Goal: Task Accomplishment & Management: Manage account settings

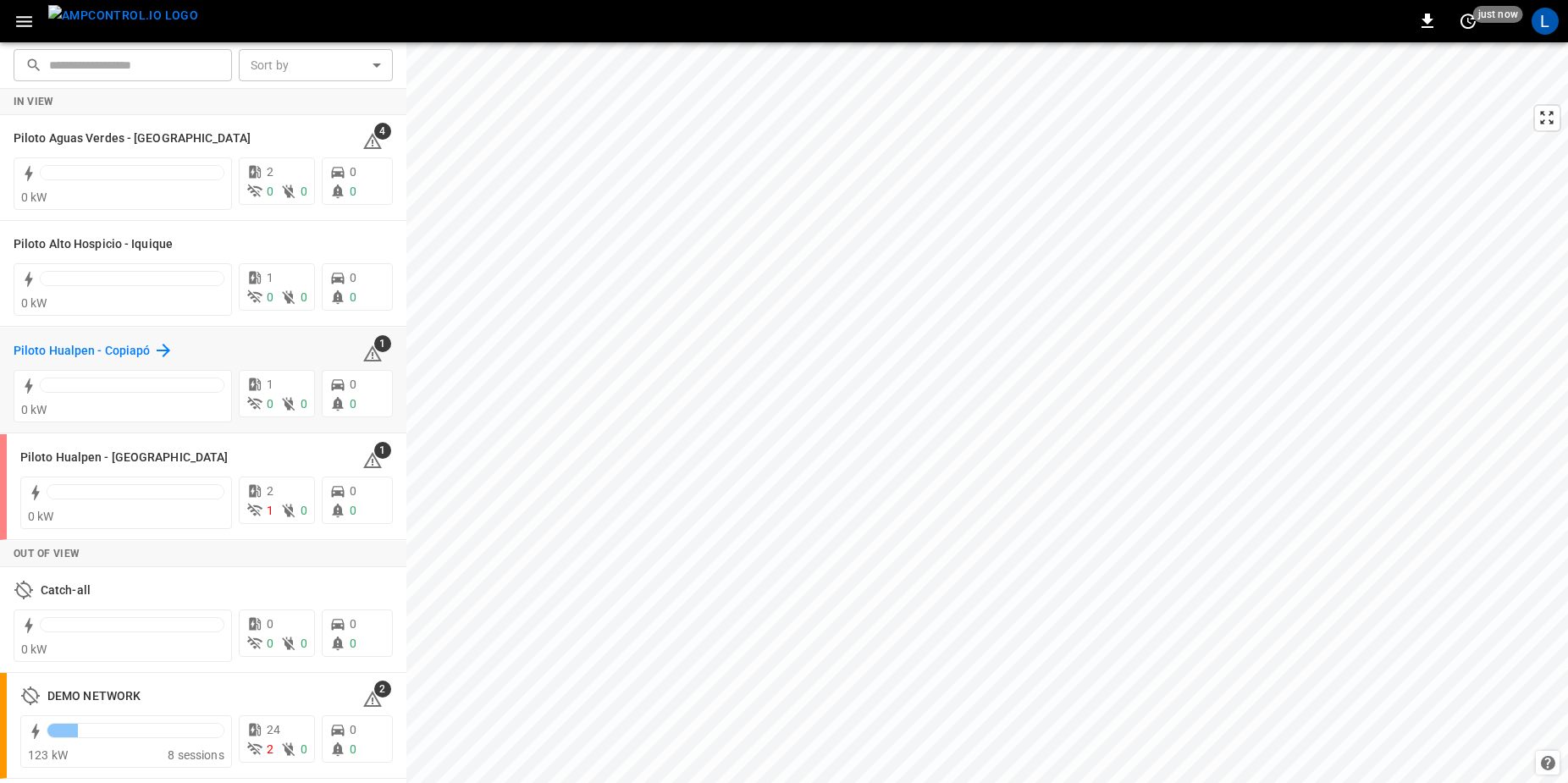
click at [143, 355] on h6 "Piloto Hualpen - Copiapó" at bounding box center [82, 351] width 136 height 19
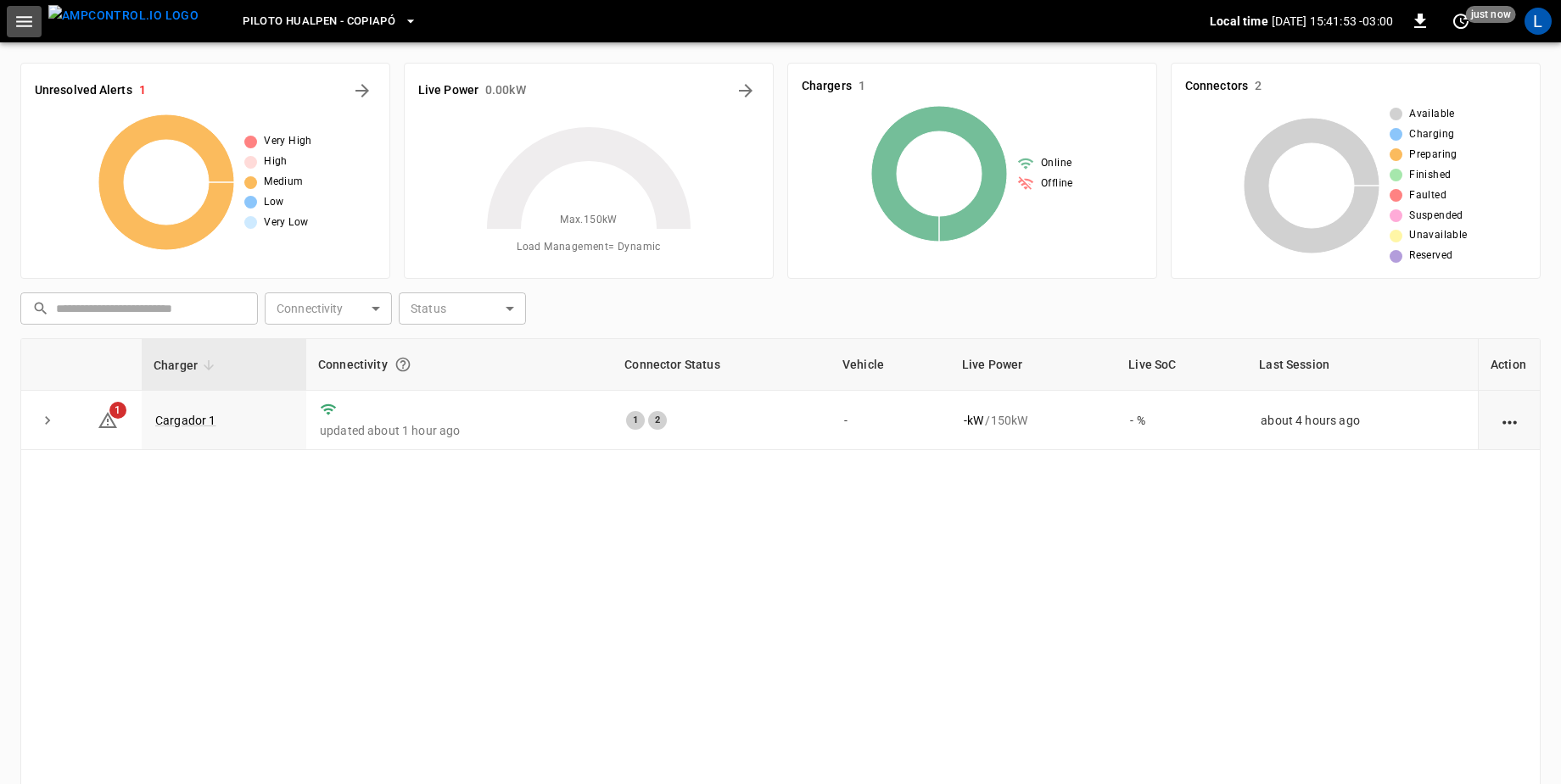
click at [30, 31] on icon "button" at bounding box center [24, 21] width 21 height 21
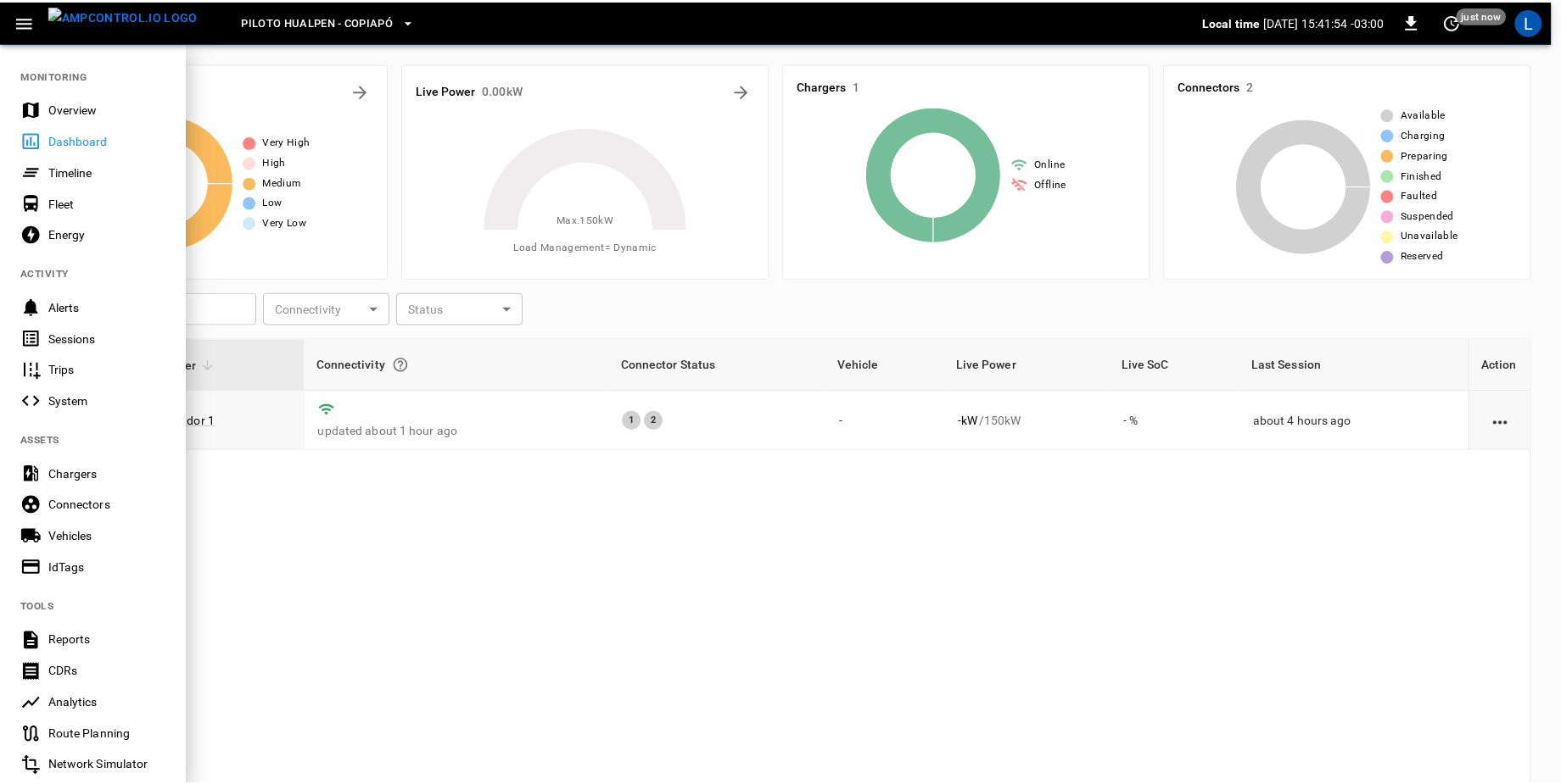
scroll to position [226, 0]
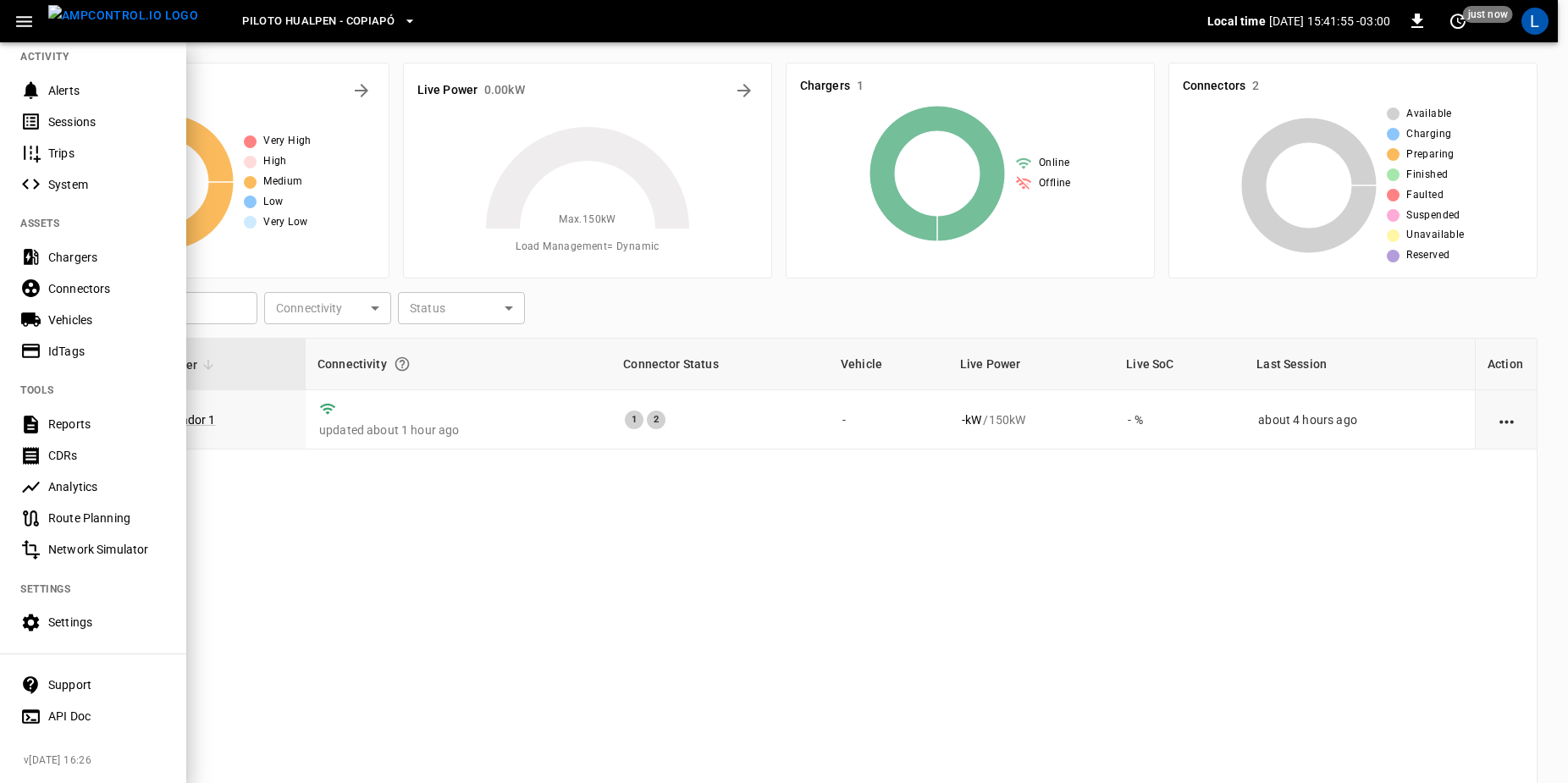
click at [71, 627] on nav "MONITORING Overview Dashboard Timeline Fleet Energy ACTIVITY Alerts Sessions Tr…" at bounding box center [93, 282] width 186 height 915
click at [72, 624] on div "Settings" at bounding box center [93, 623] width 186 height 32
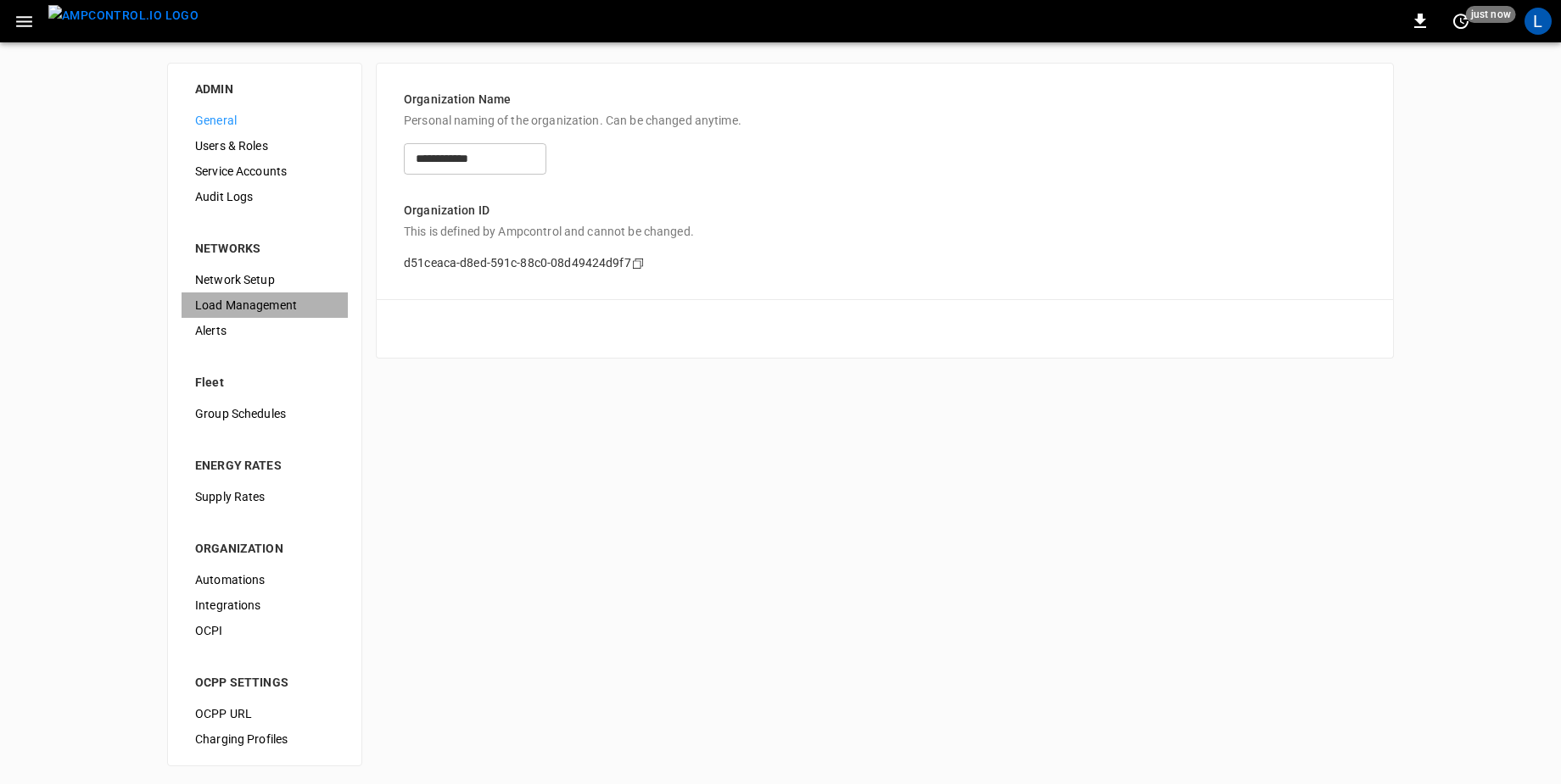
click at [292, 300] on span "Load Management" at bounding box center [264, 305] width 139 height 18
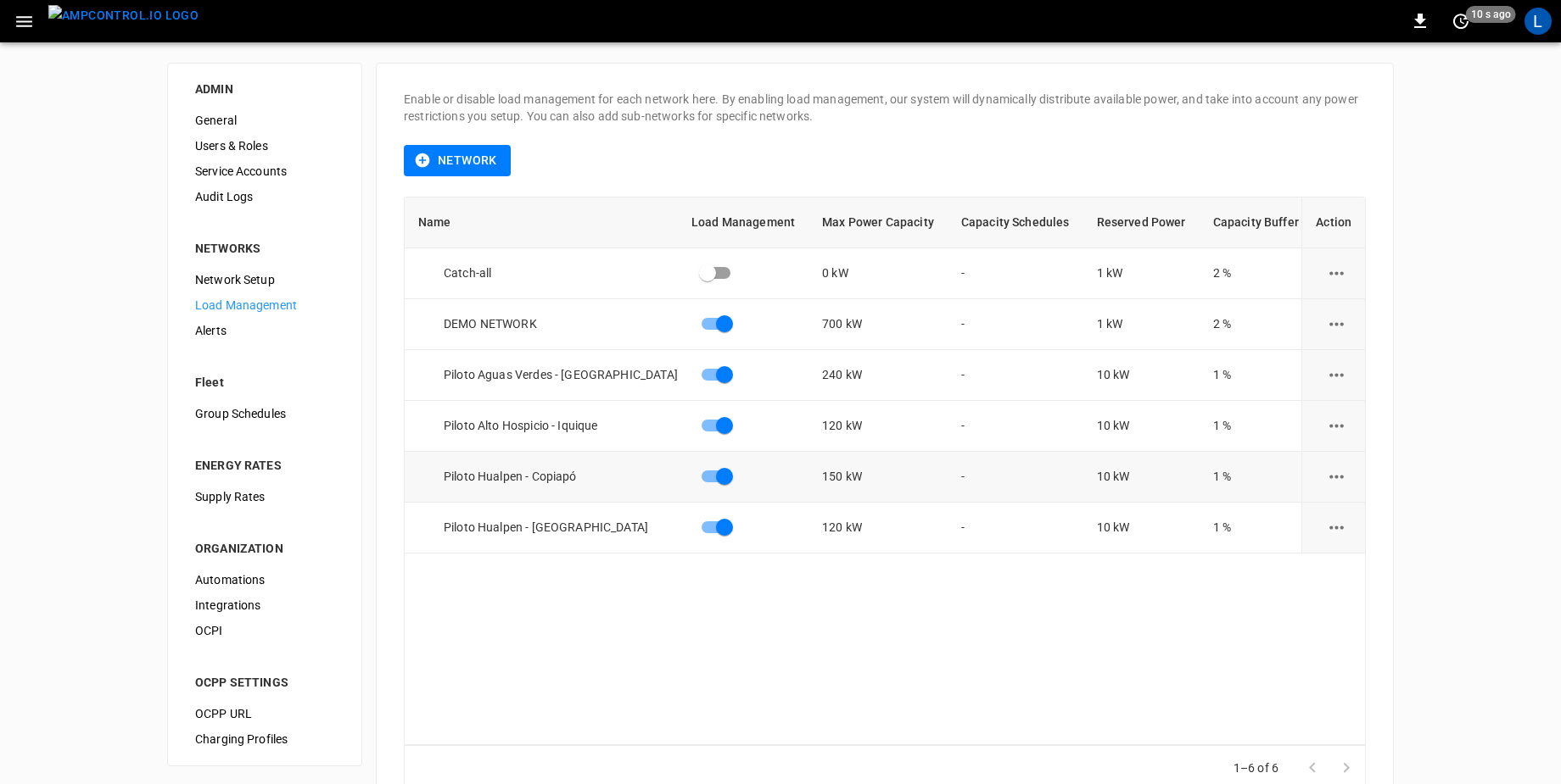
click at [1343, 476] on icon "load management options" at bounding box center [1336, 477] width 15 height 4
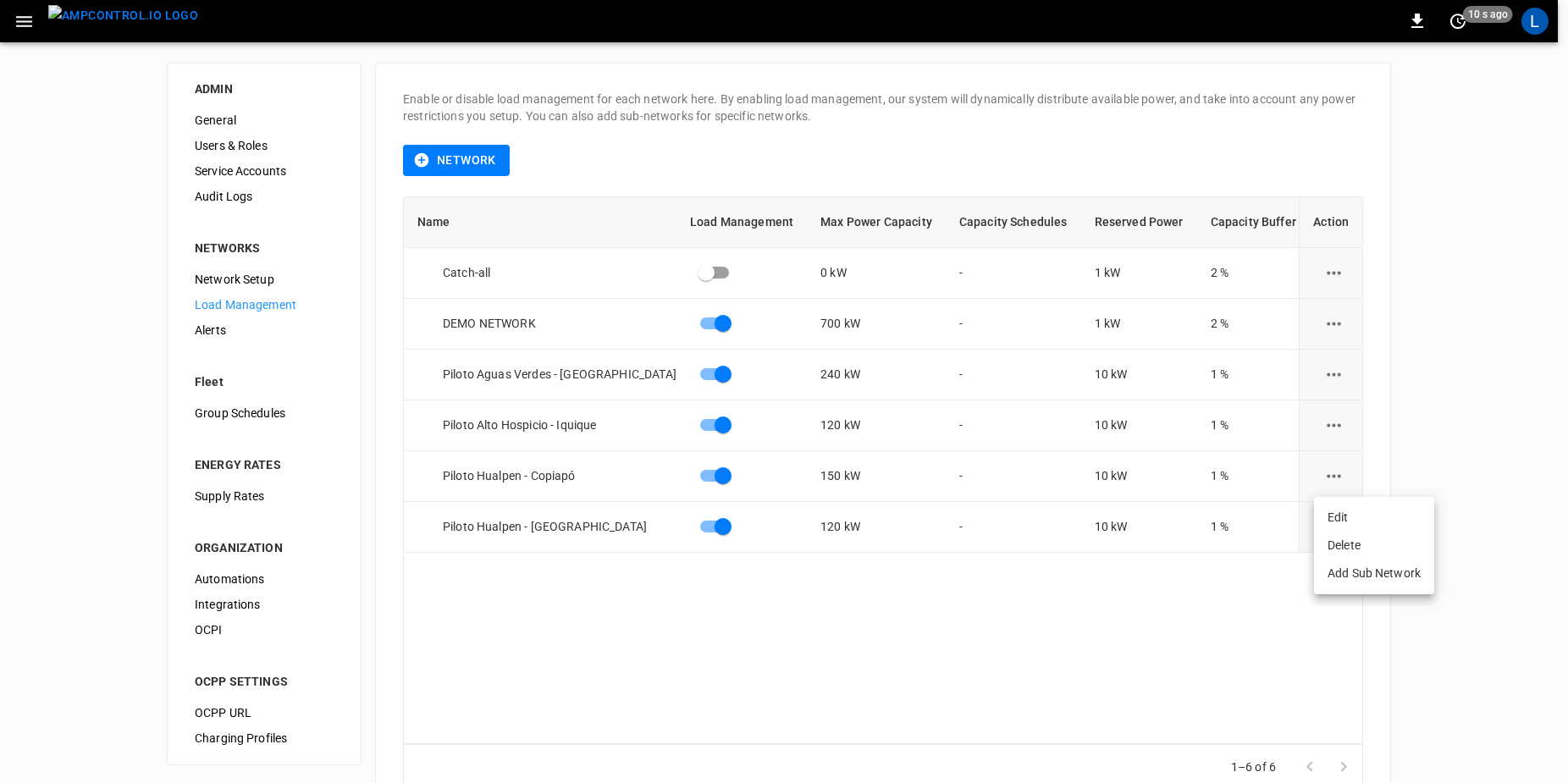
click at [1379, 524] on li "Edit" at bounding box center [1374, 518] width 120 height 28
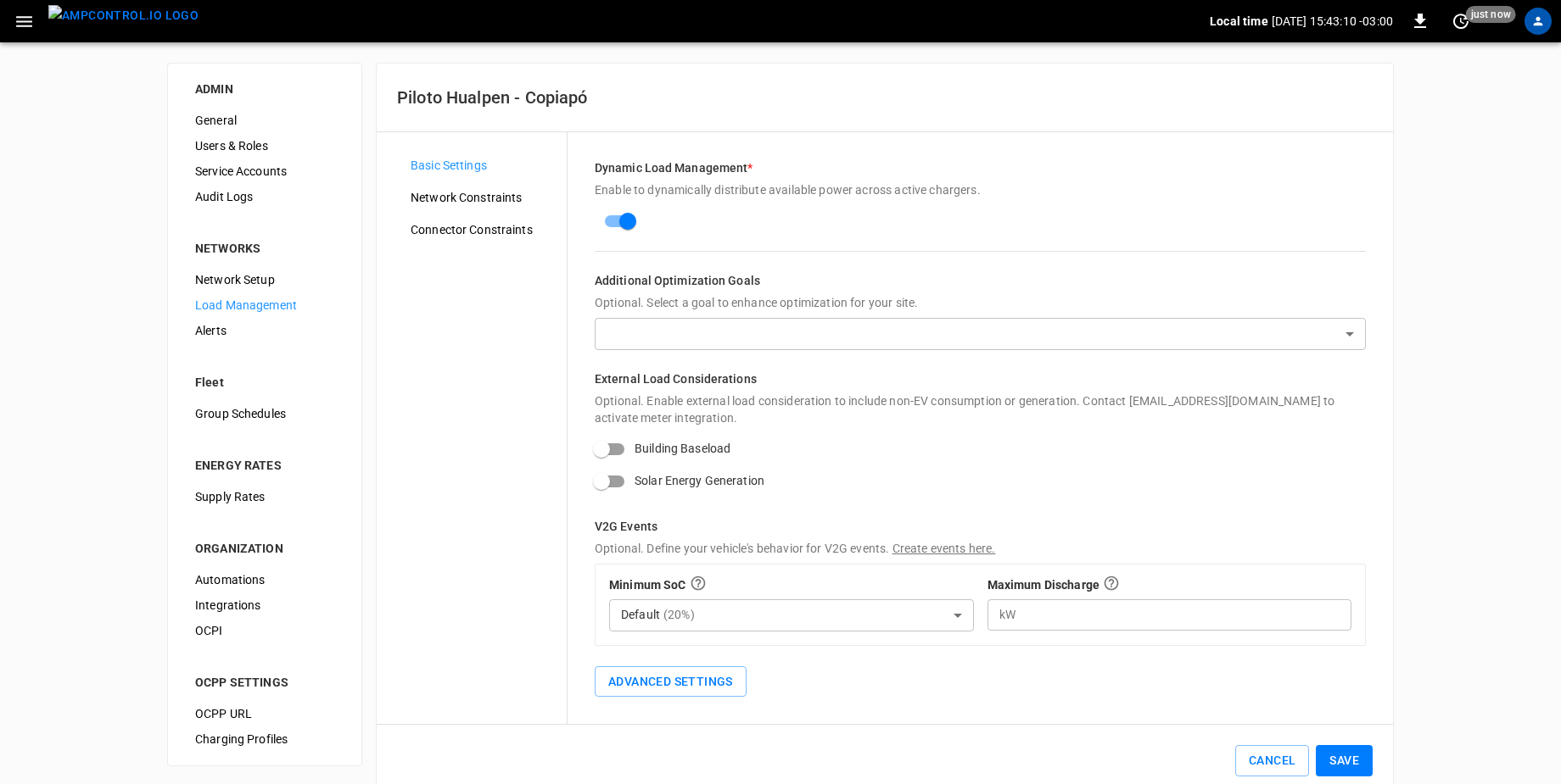
click at [494, 208] on div "Network Constraints" at bounding box center [482, 197] width 170 height 25
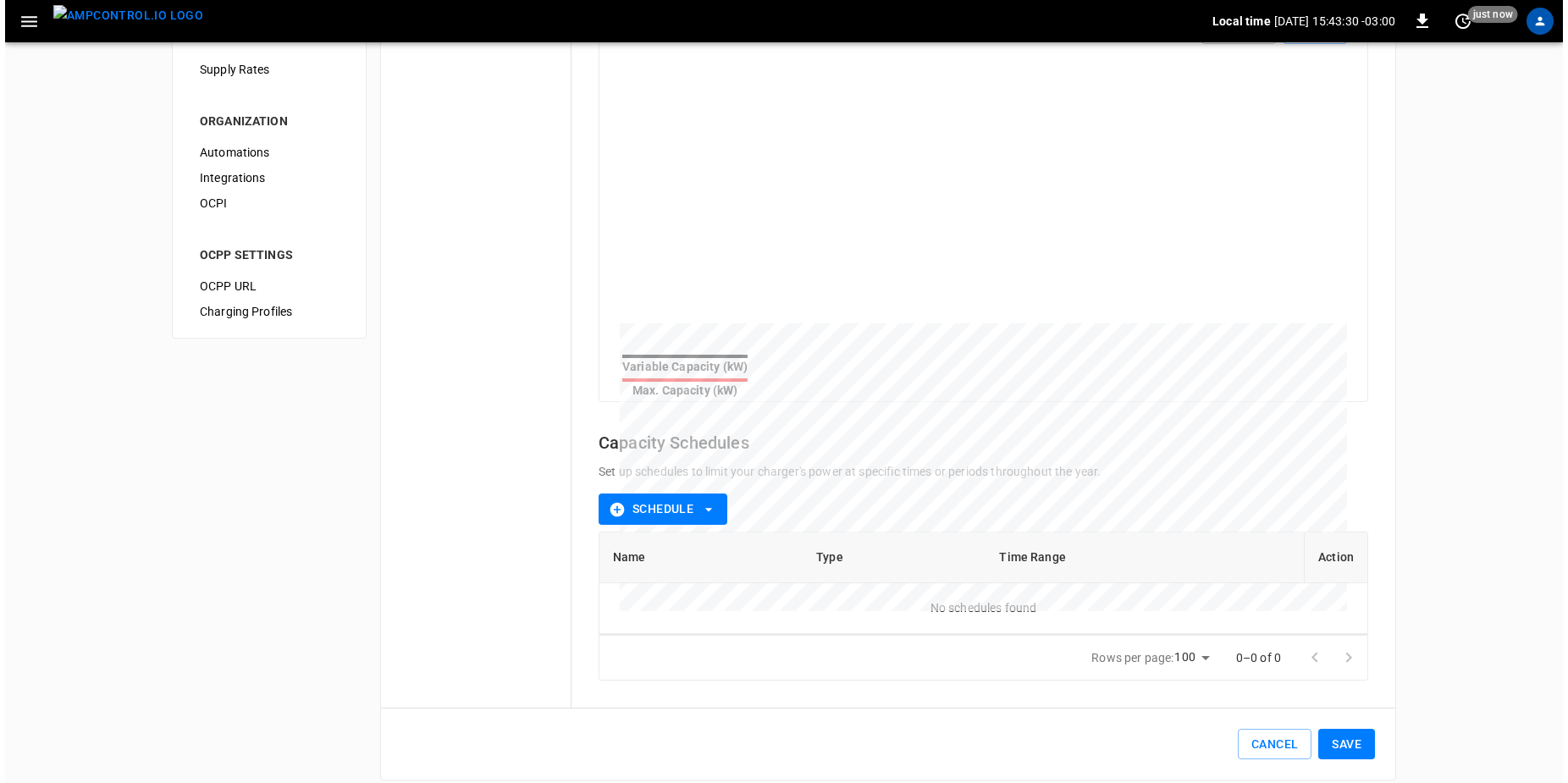
scroll to position [435, 0]
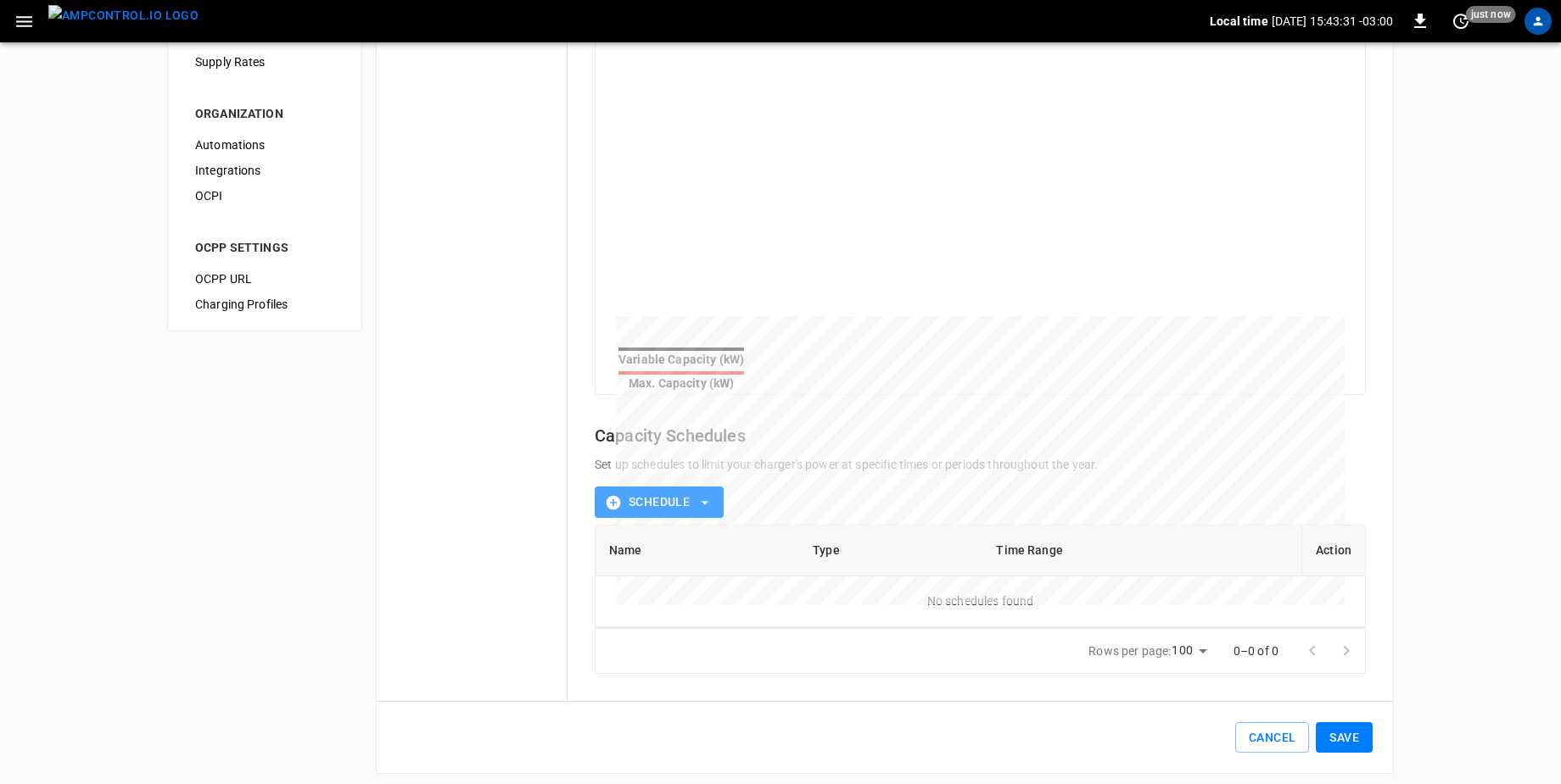
click at [701, 495] on icon "button" at bounding box center [704, 503] width 17 height 17
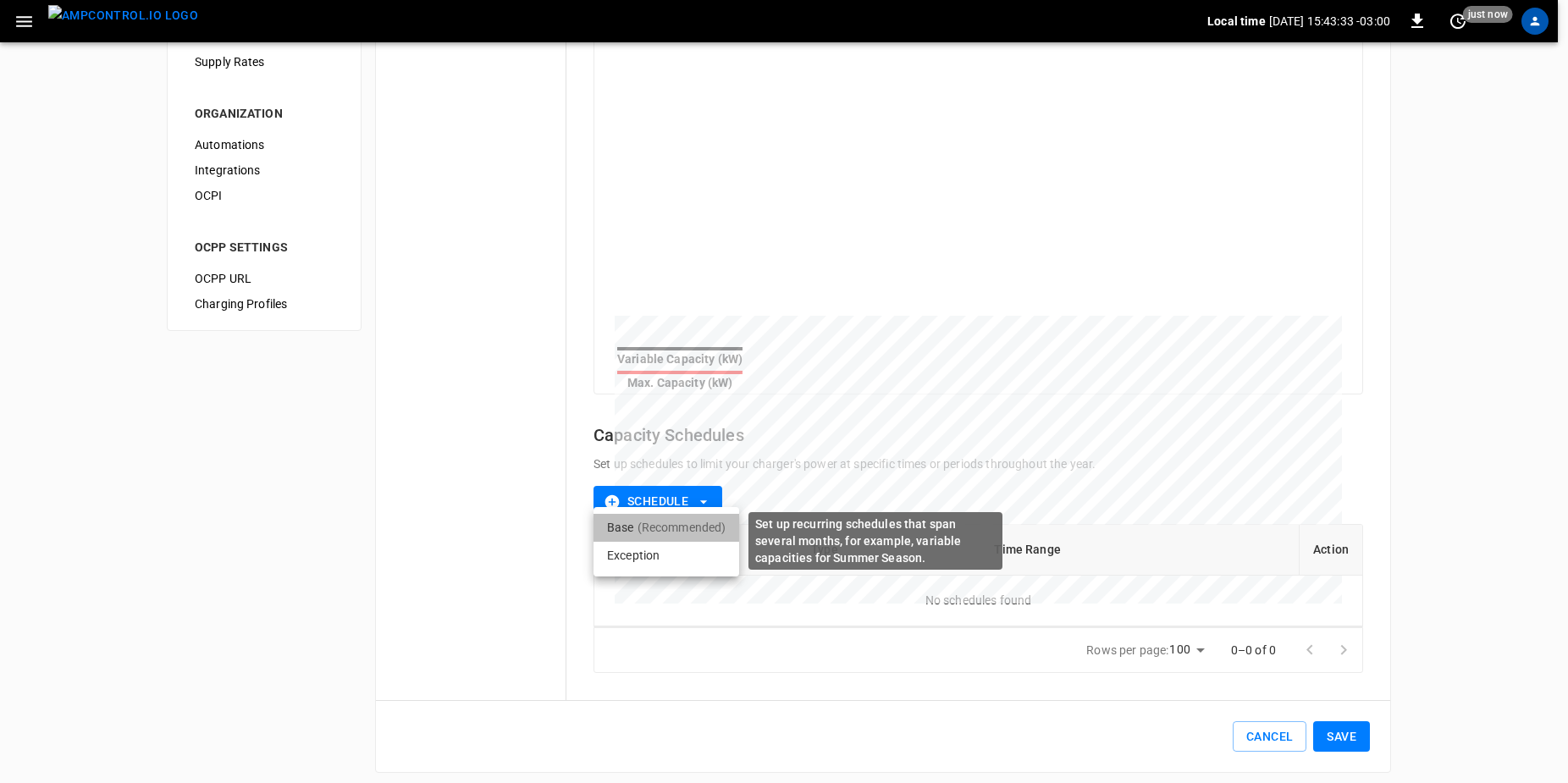
click at [681, 520] on p "(Recommended)" at bounding box center [682, 527] width 89 height 17
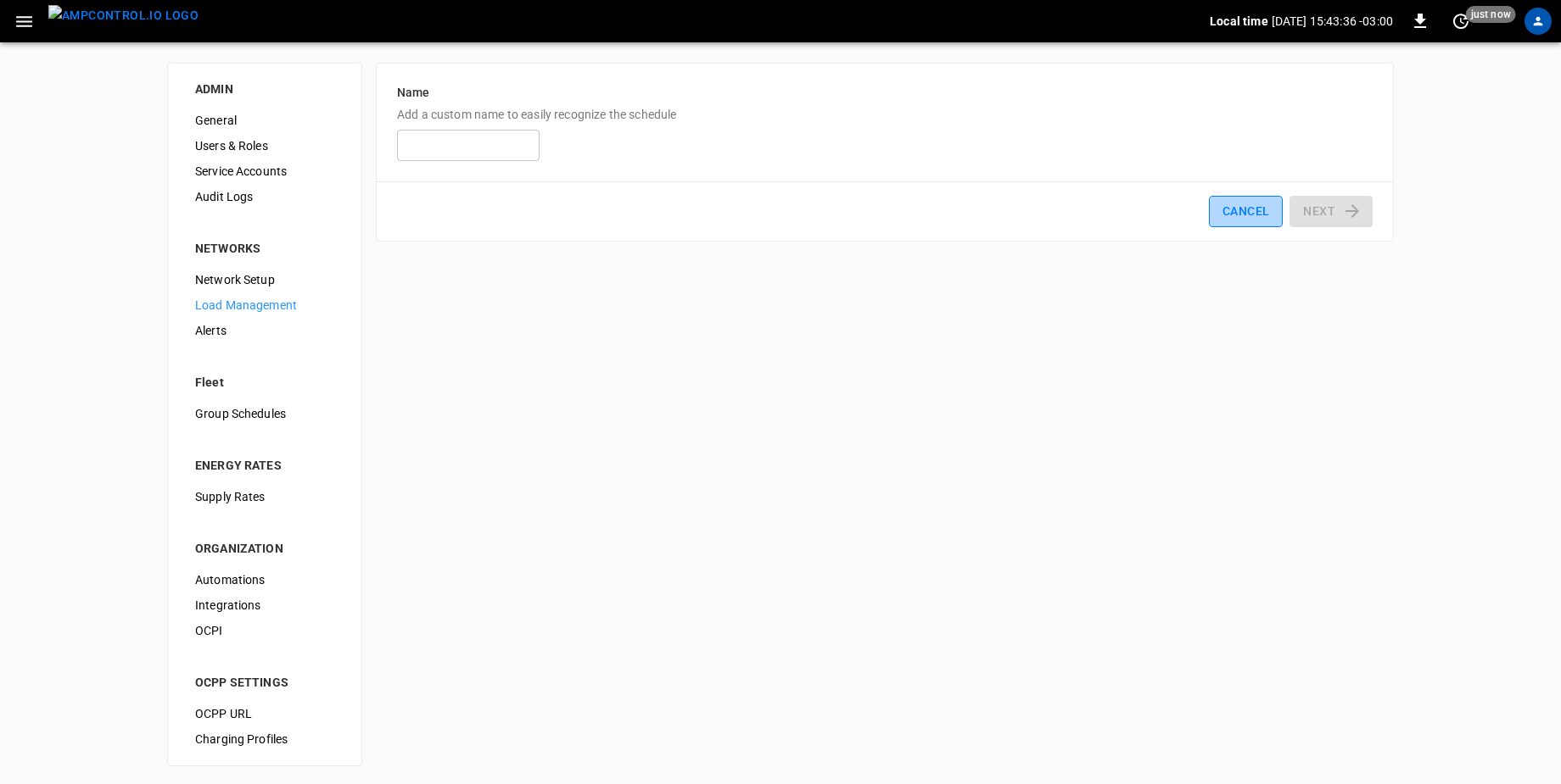
click at [1275, 209] on button "Cancel" at bounding box center [1245, 212] width 74 height 32
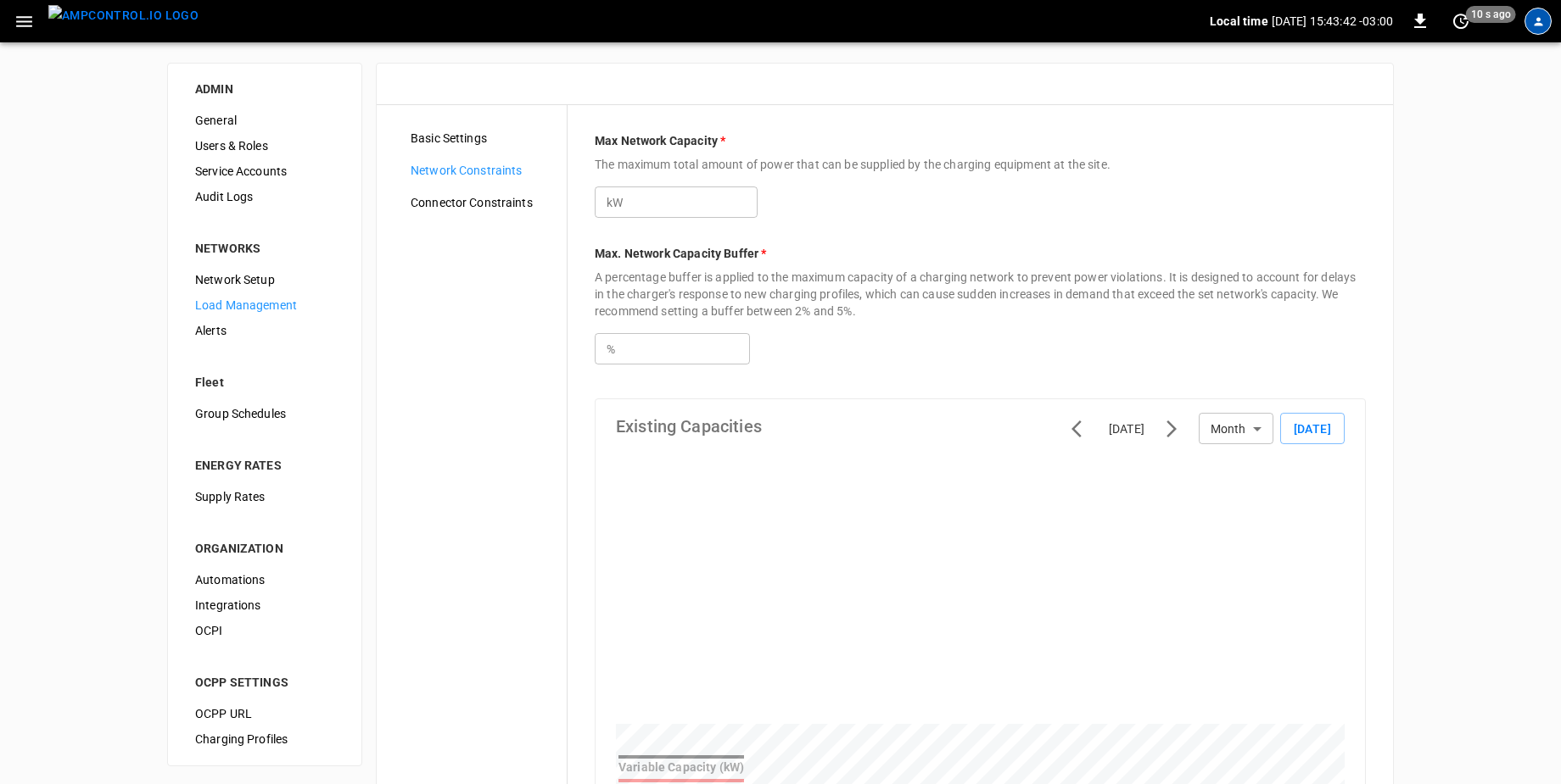
click at [1546, 30] on div "profile-icon" at bounding box center [1537, 20] width 27 height 27
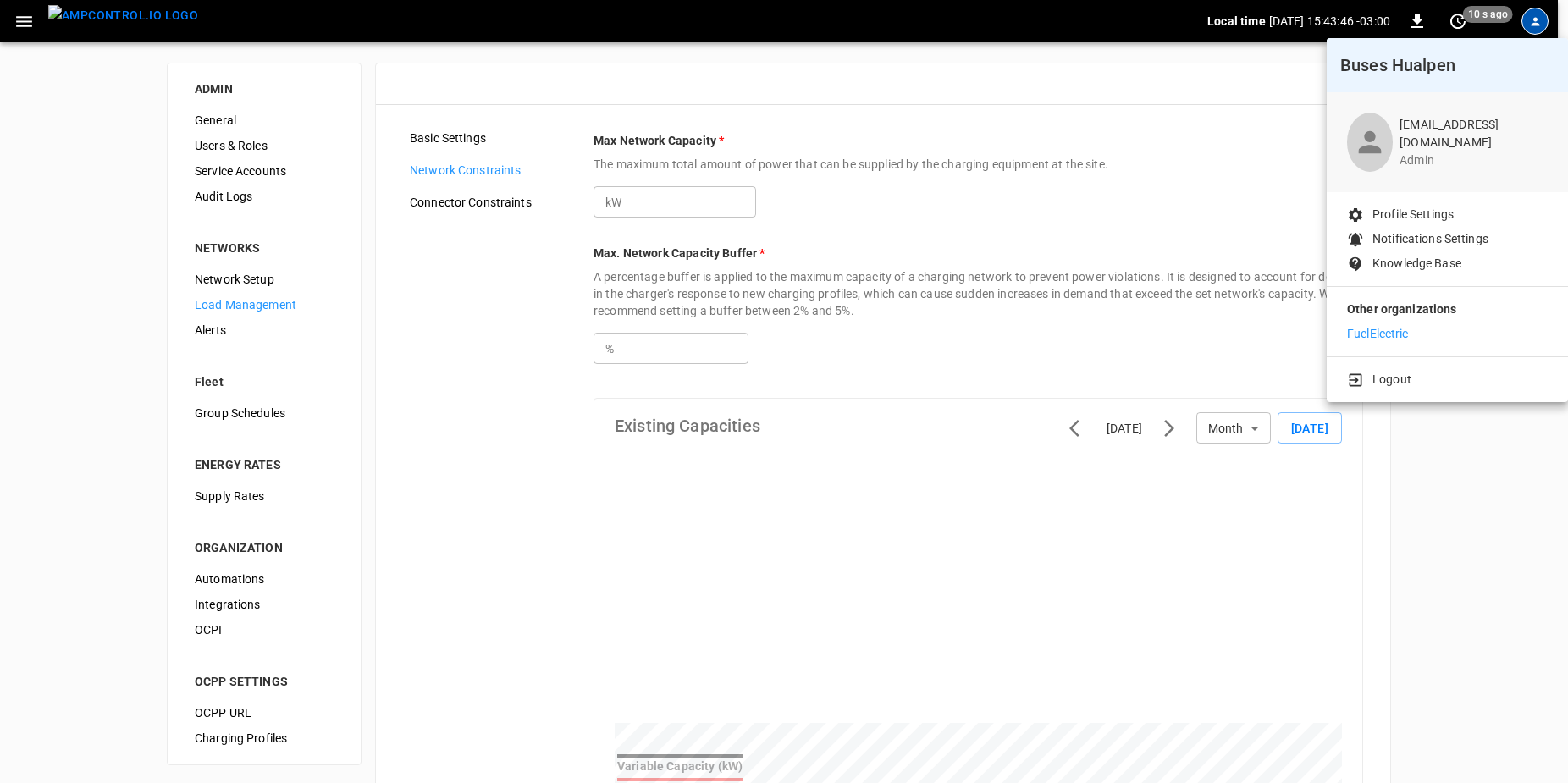
click at [1411, 332] on li "FuelElectric" at bounding box center [1448, 334] width 201 height 18
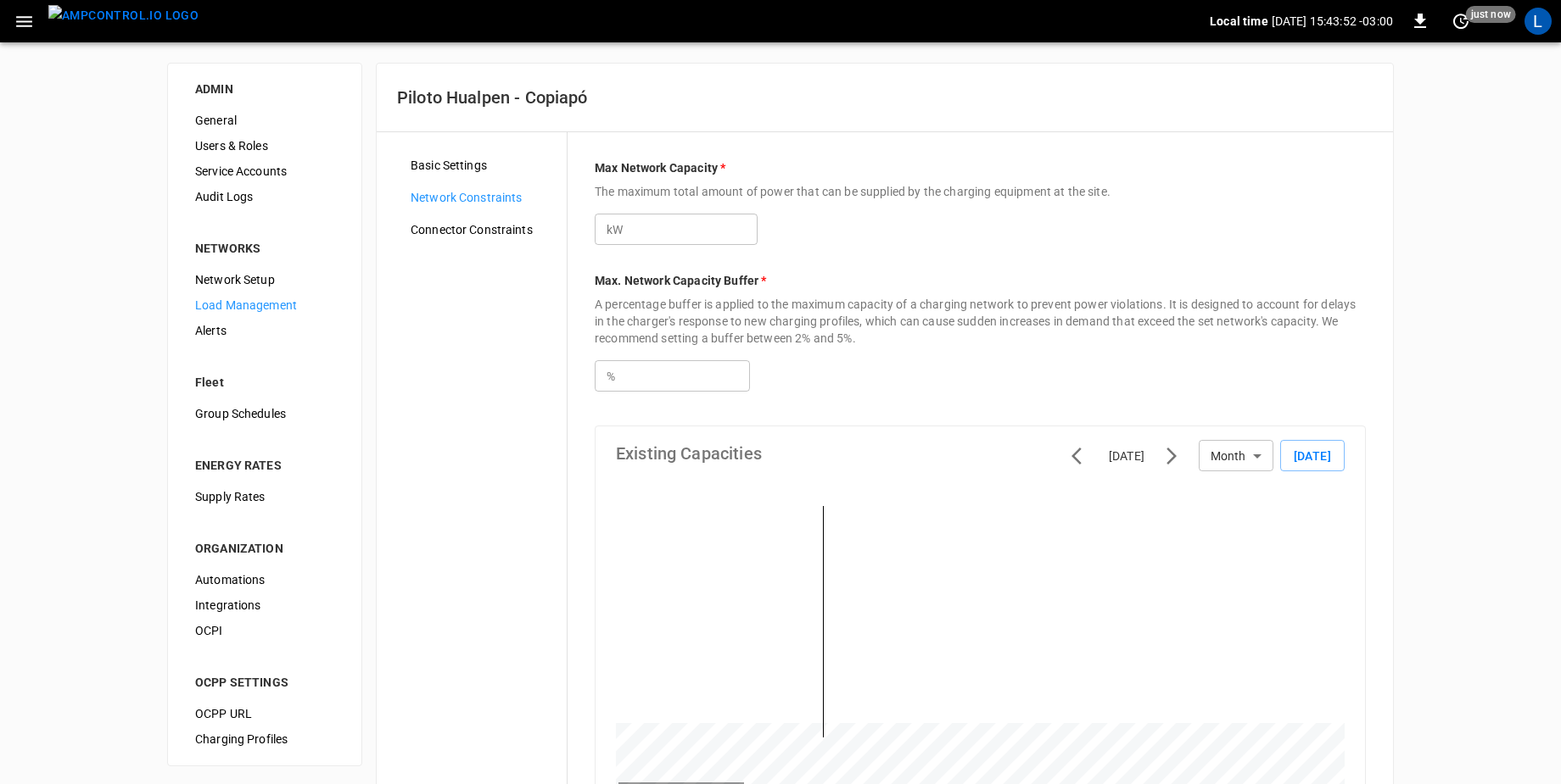
type input "***"
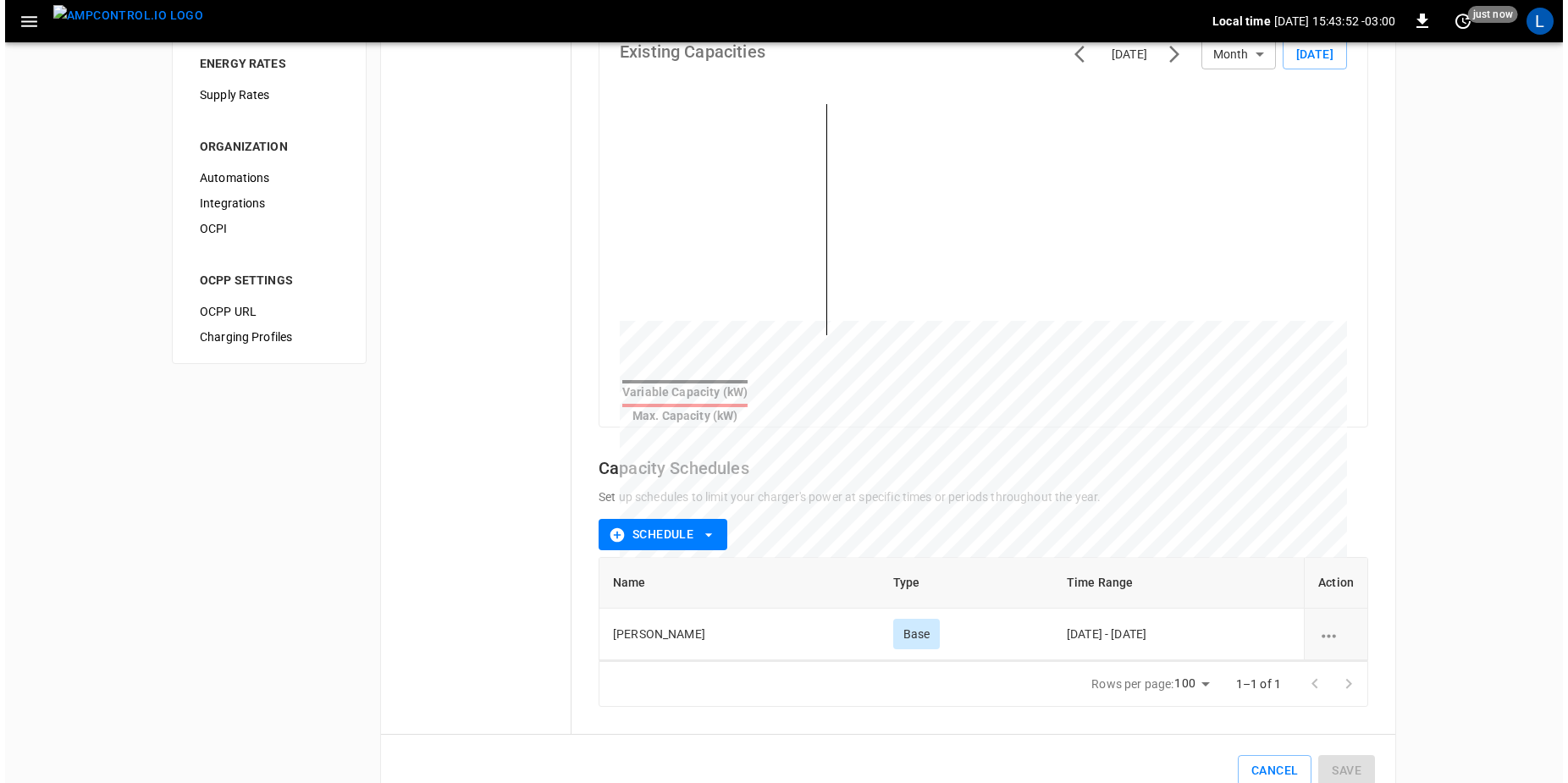
scroll to position [436, 0]
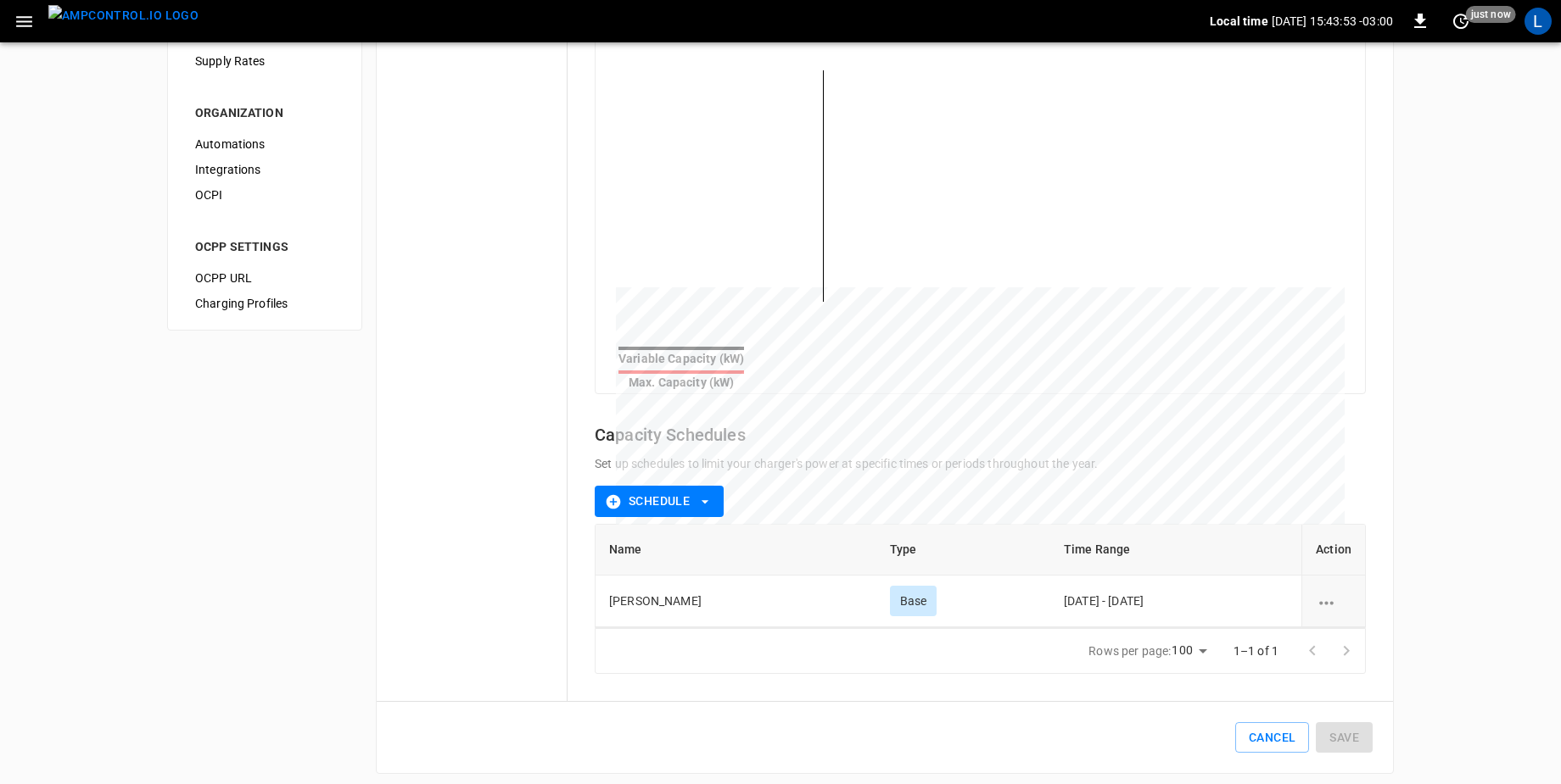
click at [667, 493] on button "Schedule" at bounding box center [659, 502] width 129 height 32
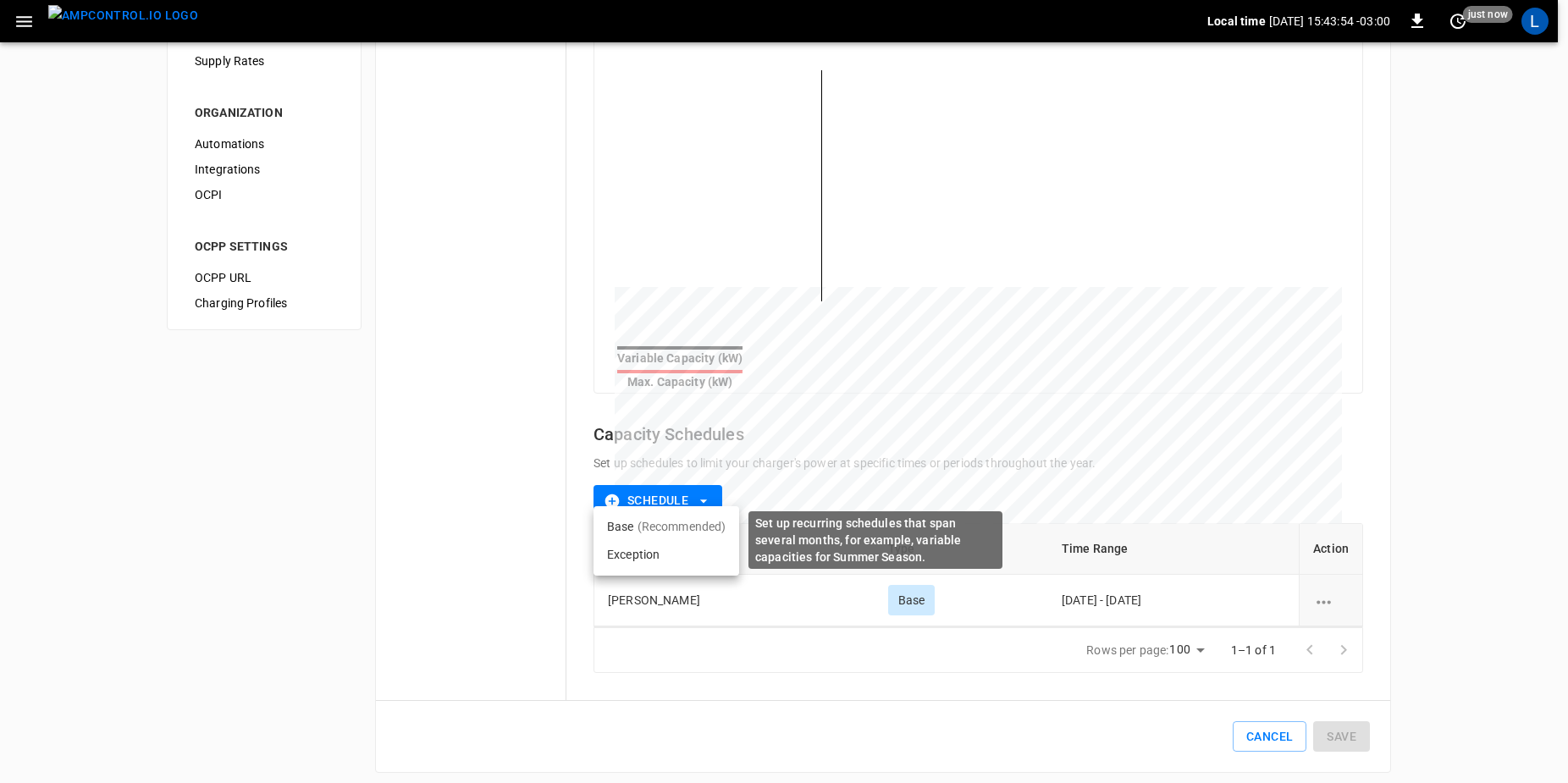
click at [668, 537] on li "Base (Recommended)" at bounding box center [666, 527] width 145 height 28
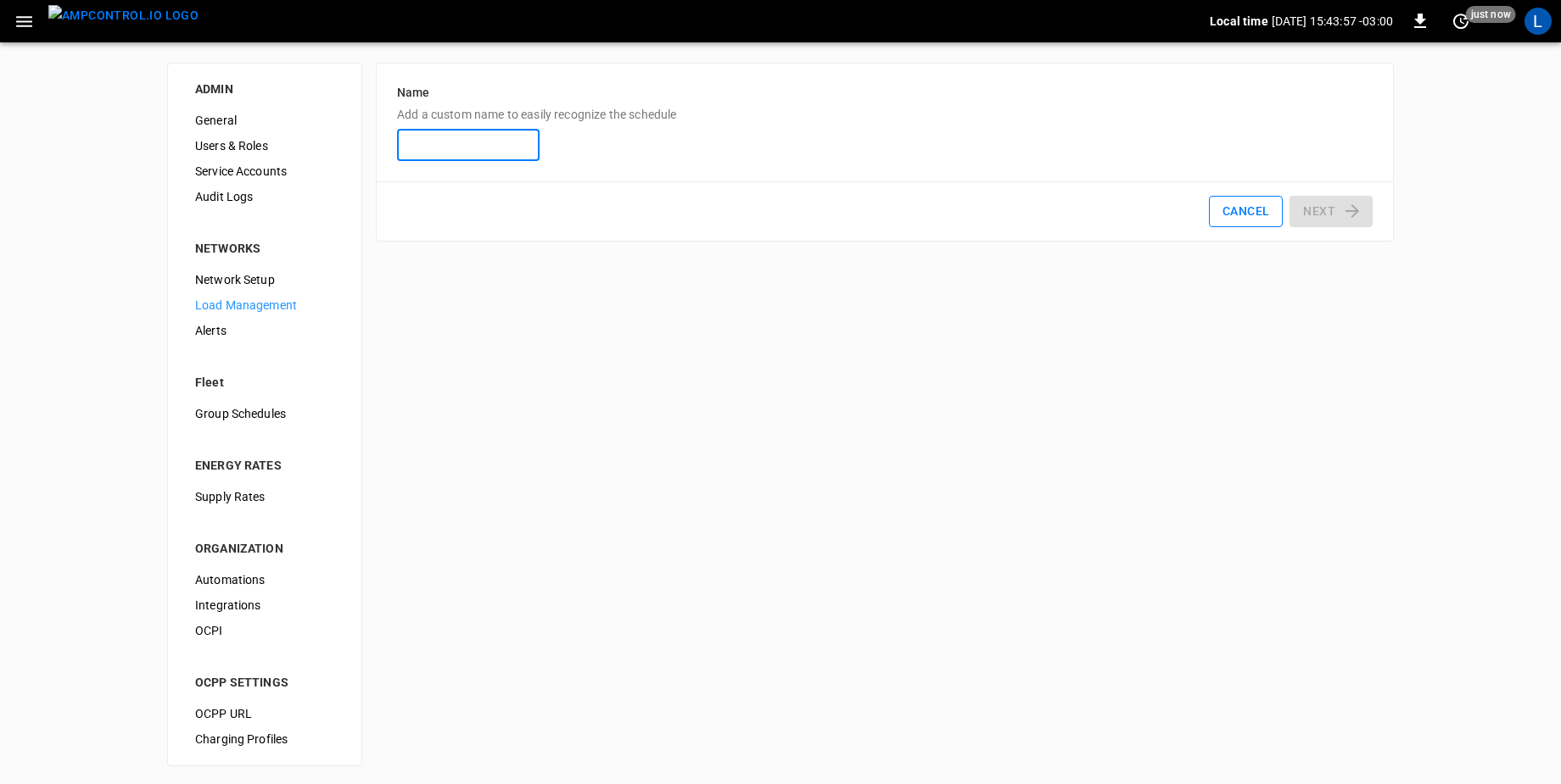
click at [1232, 207] on button "Cancel" at bounding box center [1245, 212] width 74 height 32
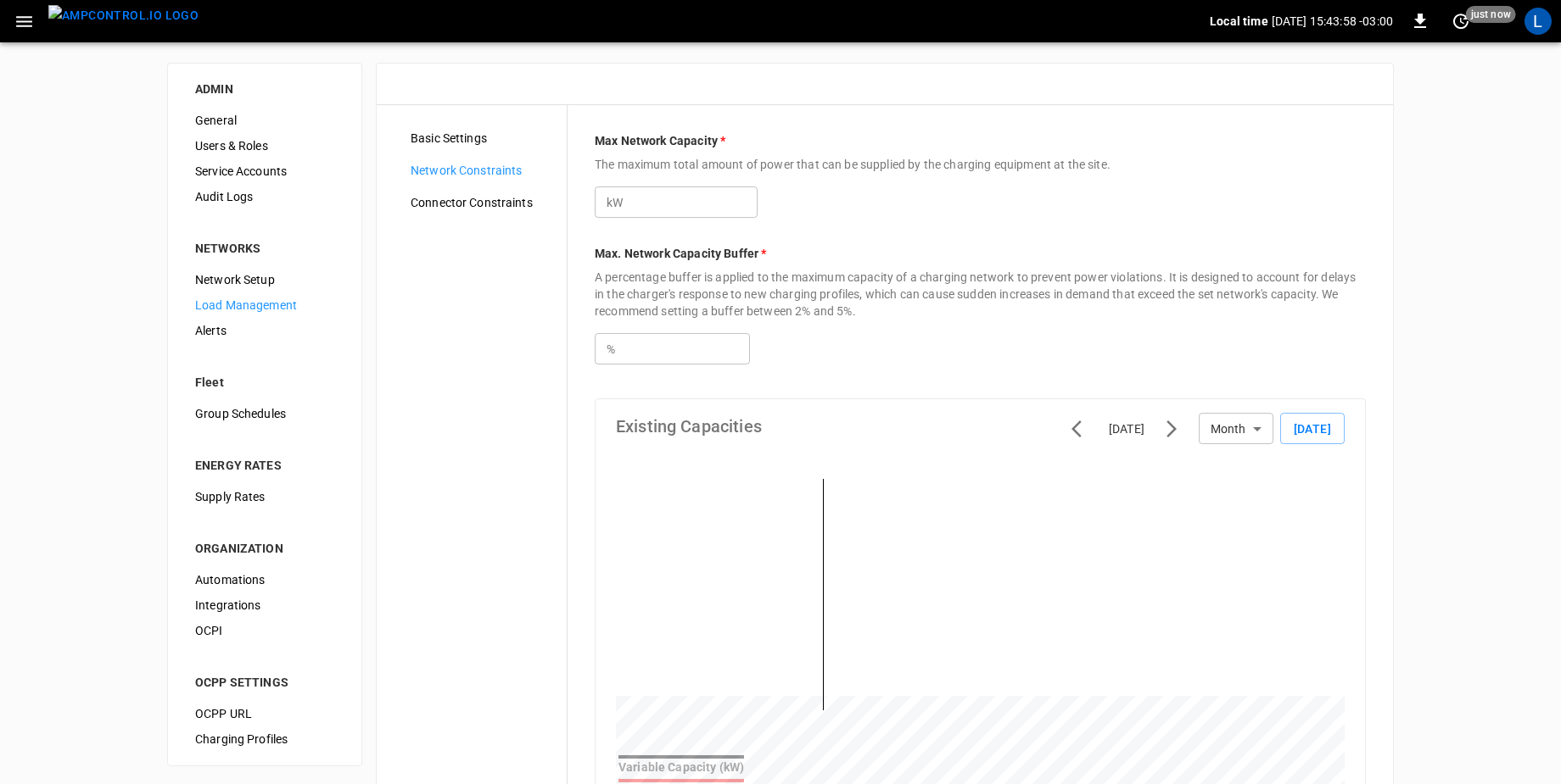
type input "***"
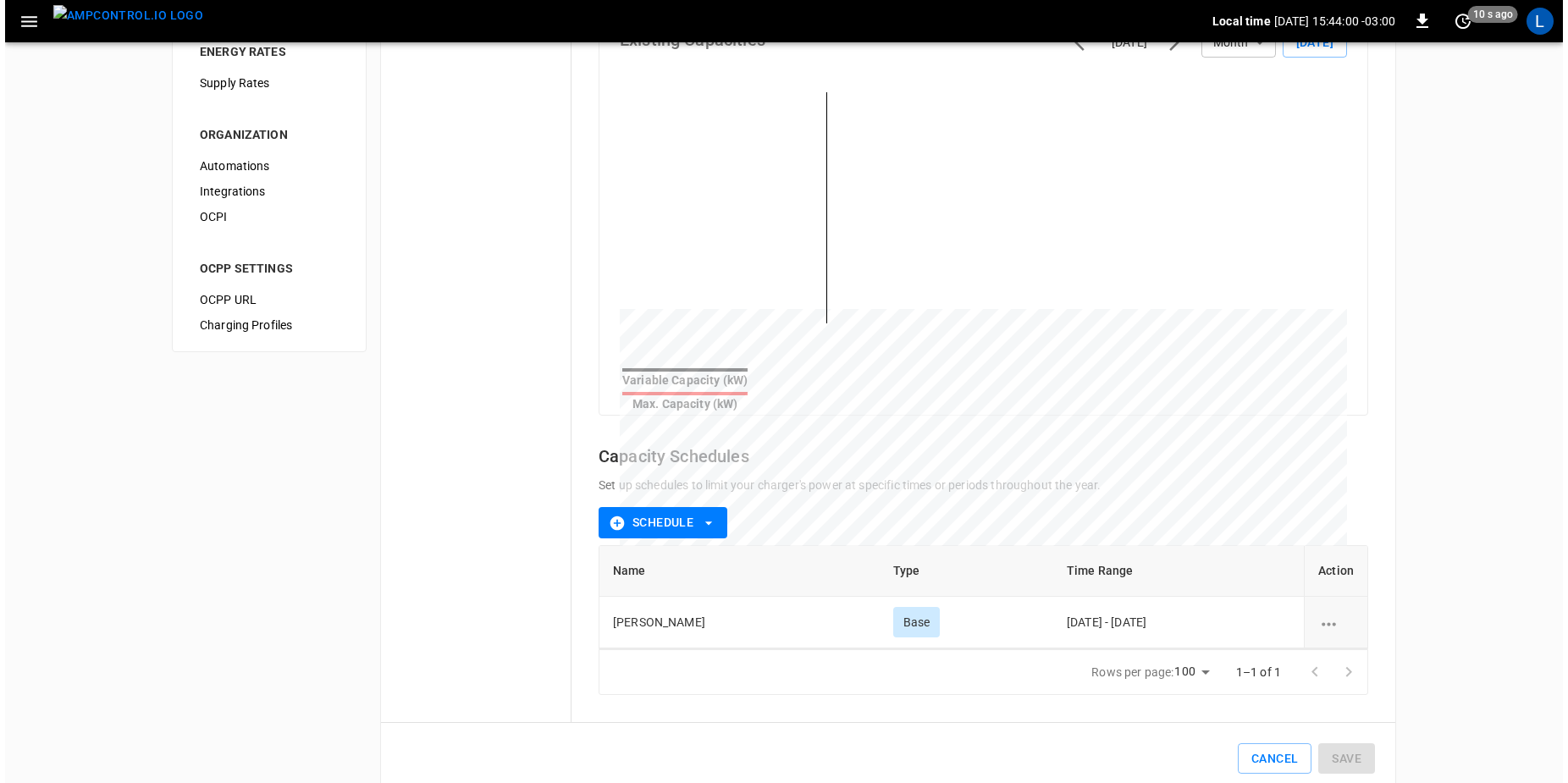
scroll to position [414, 0]
click at [1329, 617] on icon "schedule options" at bounding box center [1323, 624] width 21 height 21
click at [1349, 619] on li "Edit" at bounding box center [1344, 624] width 60 height 28
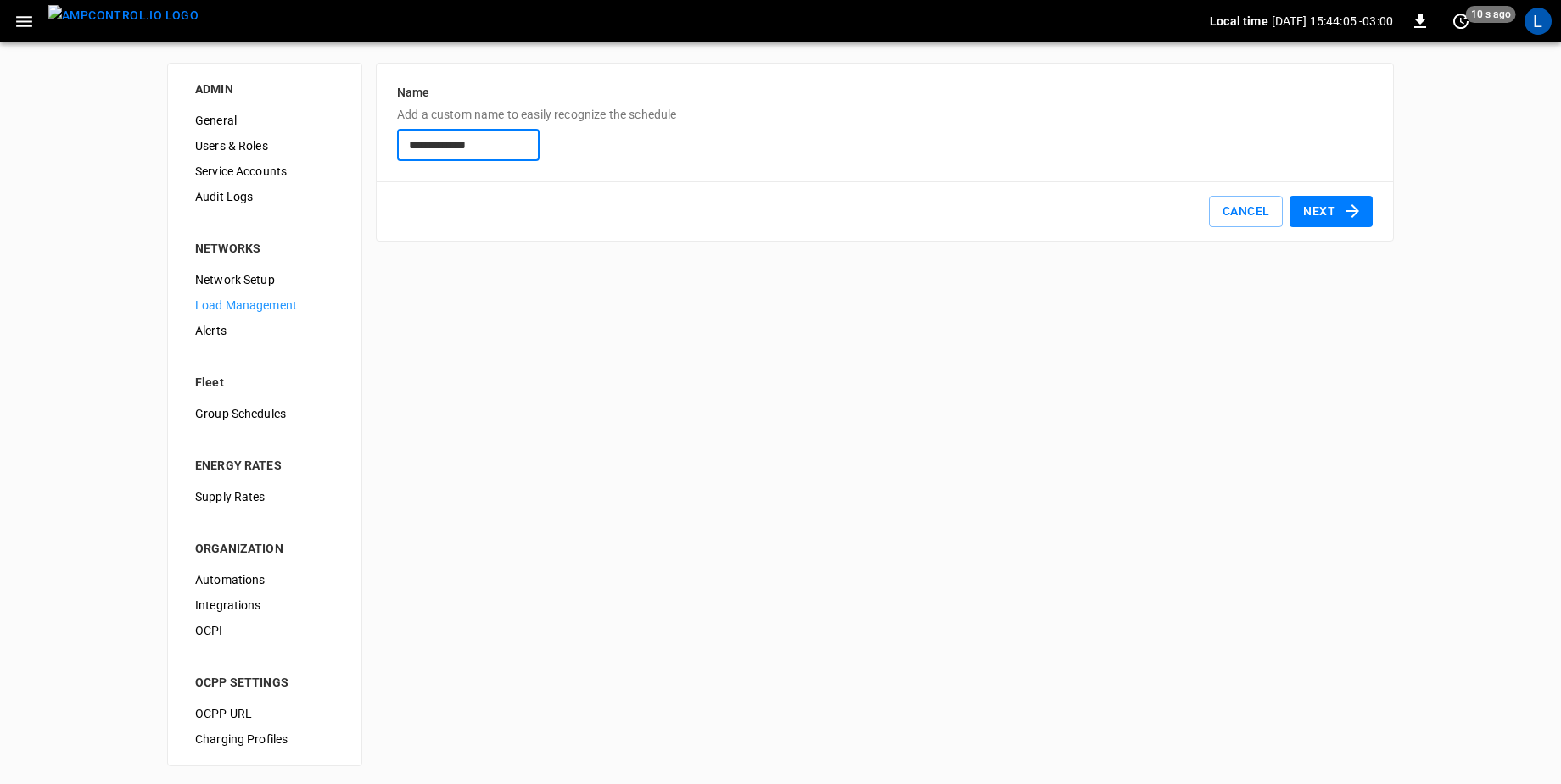
drag, startPoint x: 487, startPoint y: 142, endPoint x: 262, endPoint y: 158, distance: 225.6
click at [262, 158] on div "**********" at bounding box center [780, 415] width 1561 height 744
click at [1347, 202] on icon "button" at bounding box center [1352, 212] width 20 height 20
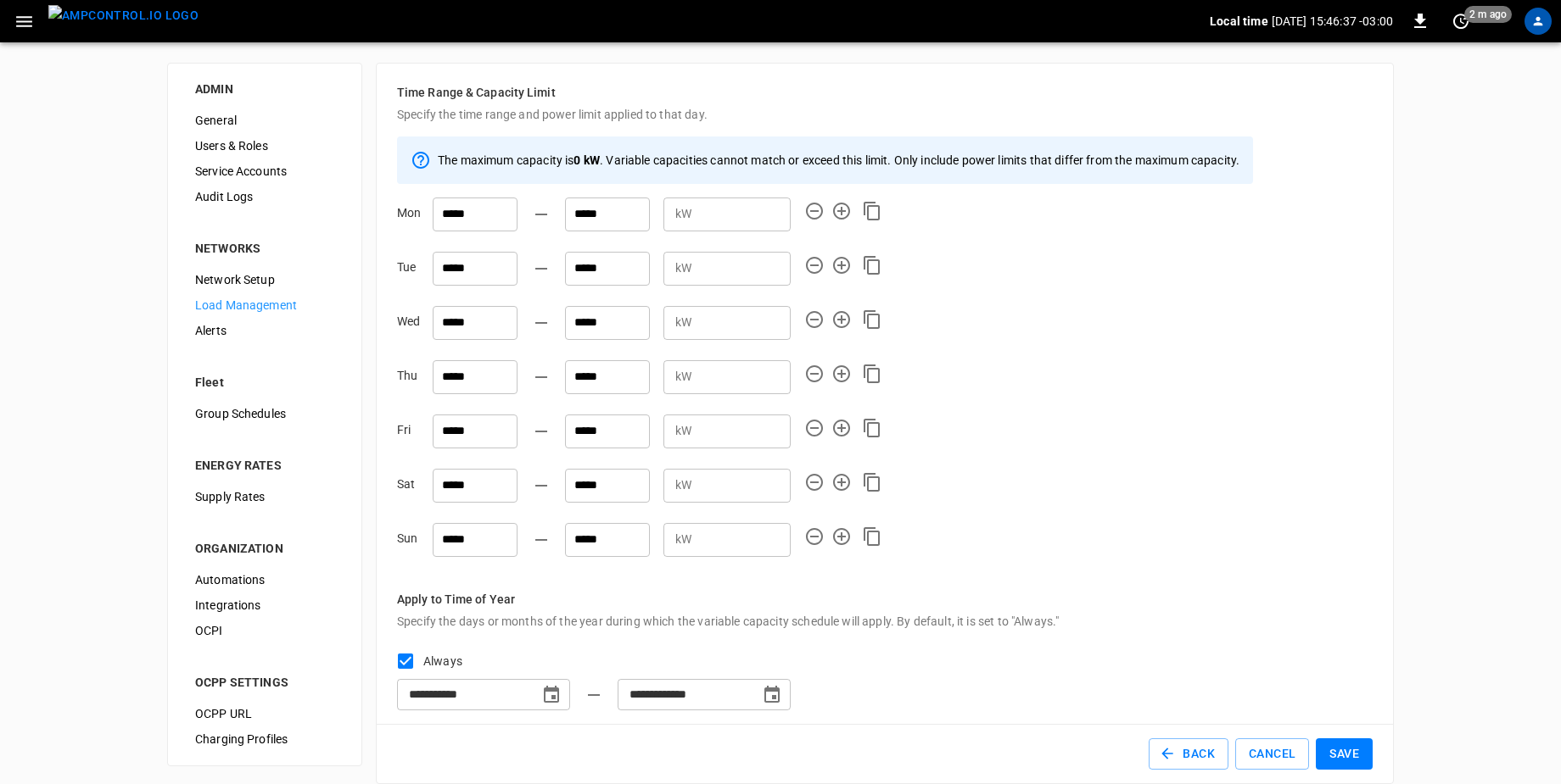
click at [1196, 752] on button "Back" at bounding box center [1188, 754] width 80 height 32
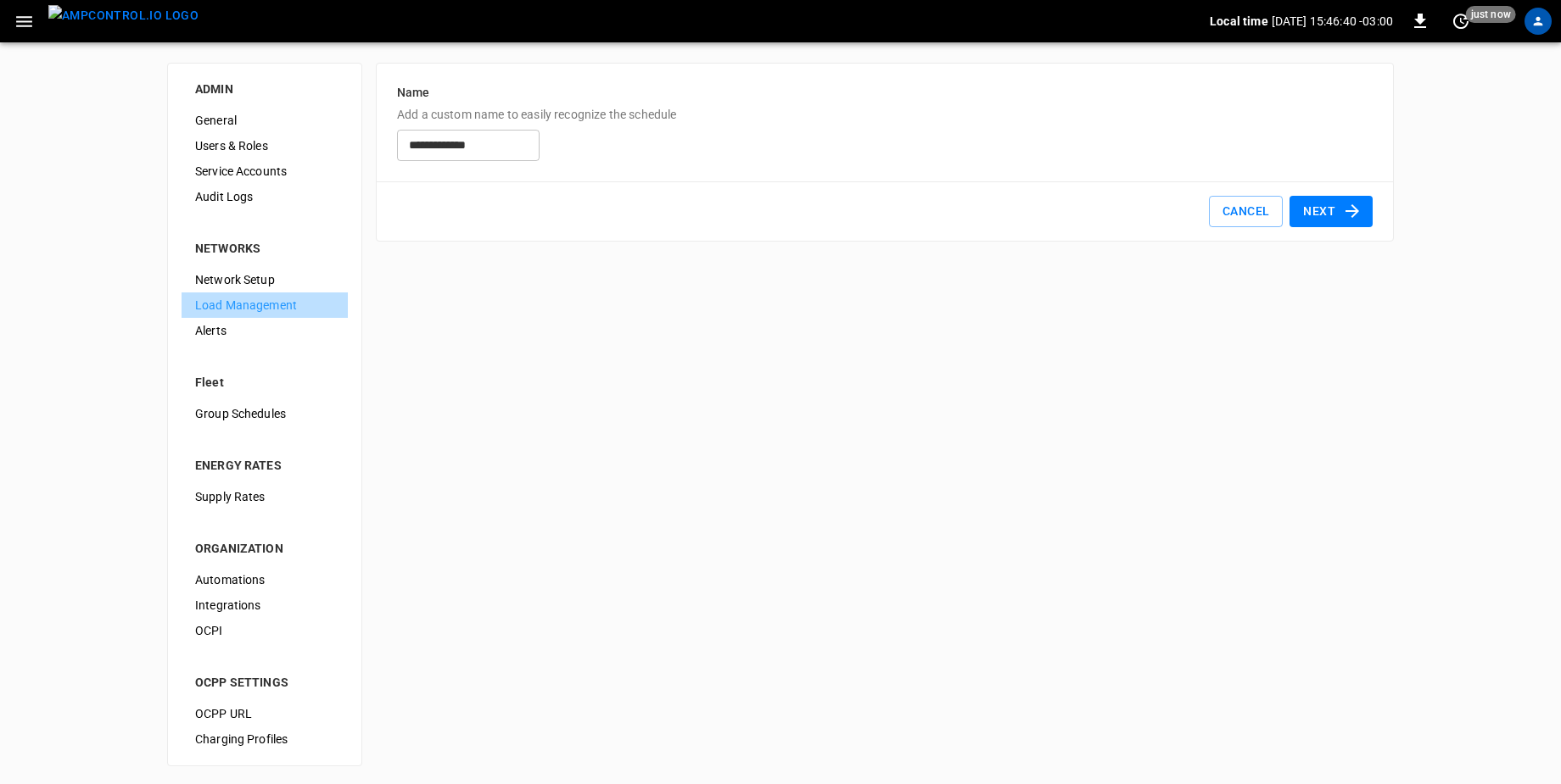
click at [292, 299] on span "Load Management" at bounding box center [264, 305] width 139 height 18
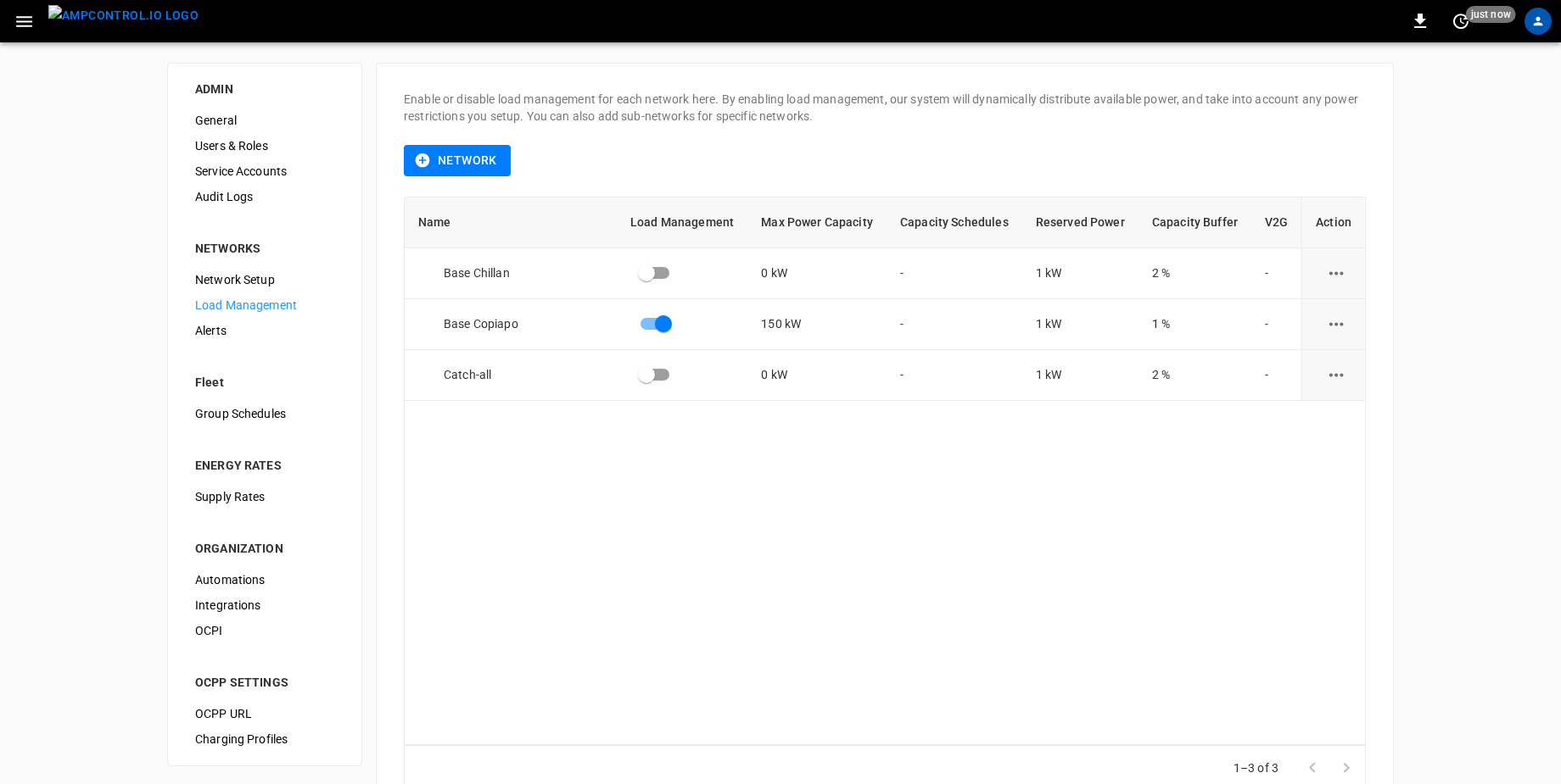
click at [1522, 8] on div "0 just now" at bounding box center [780, 21] width 1561 height 43
click at [1541, 20] on icon "profile-icon" at bounding box center [1538, 21] width 13 height 13
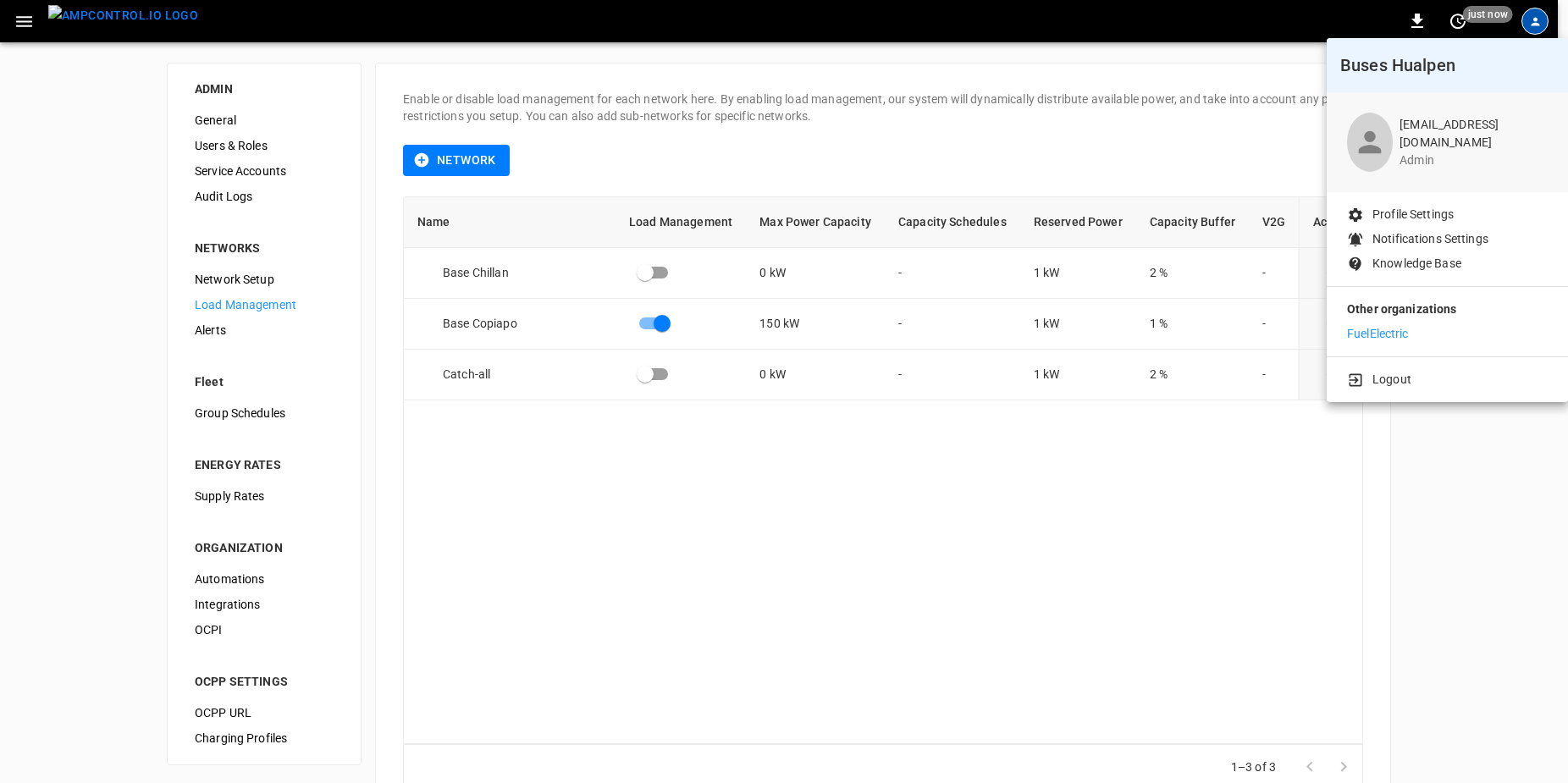
click at [1390, 343] on div "Other organizations FuelElectric" at bounding box center [1448, 322] width 241 height 69
click at [1398, 336] on p "FuelElectric" at bounding box center [1378, 334] width 62 height 18
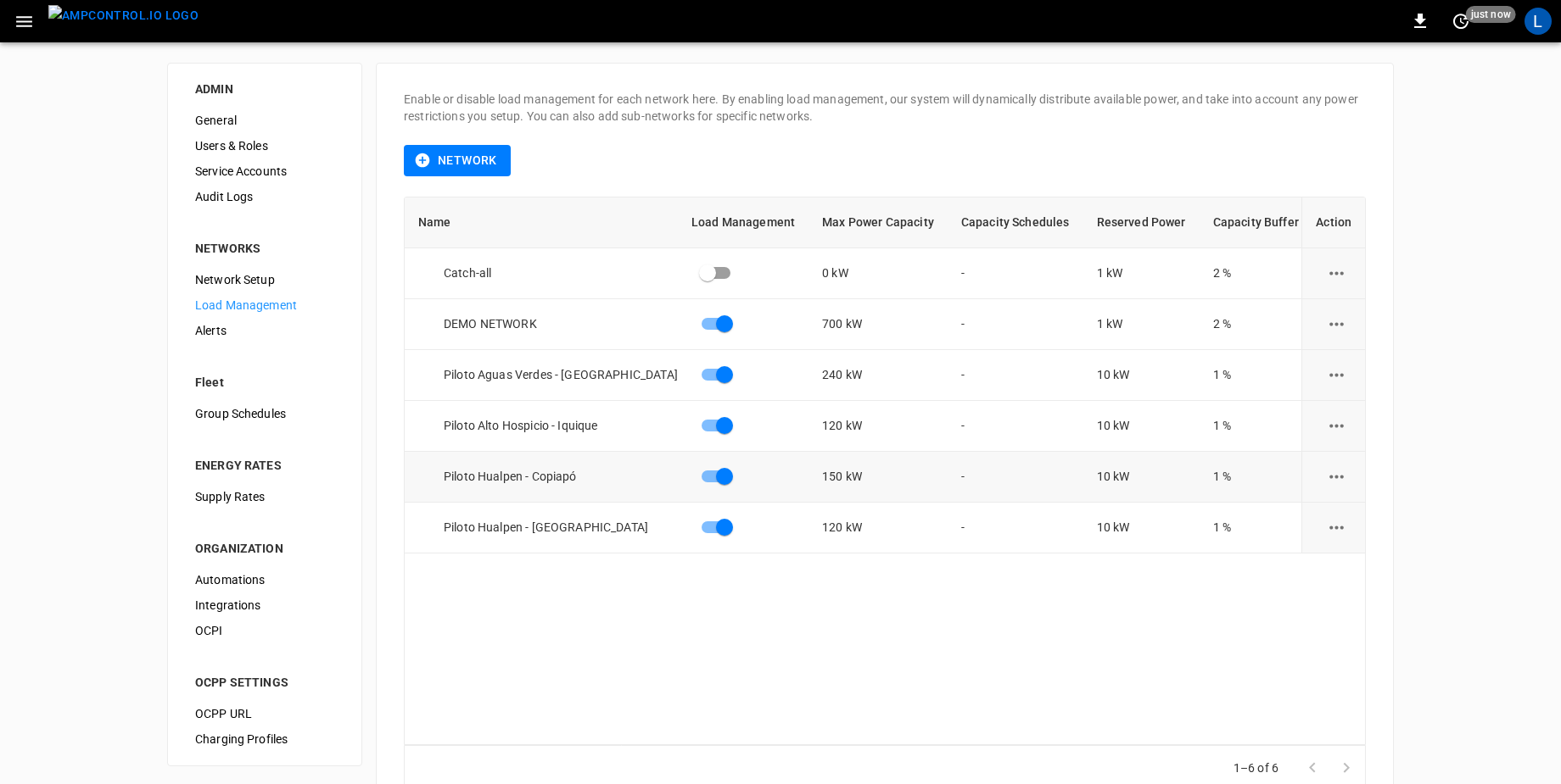
click at [1364, 489] on td "loadManagement-table" at bounding box center [1333, 477] width 64 height 51
click at [1336, 477] on icon "load management options" at bounding box center [1336, 477] width 15 height 4
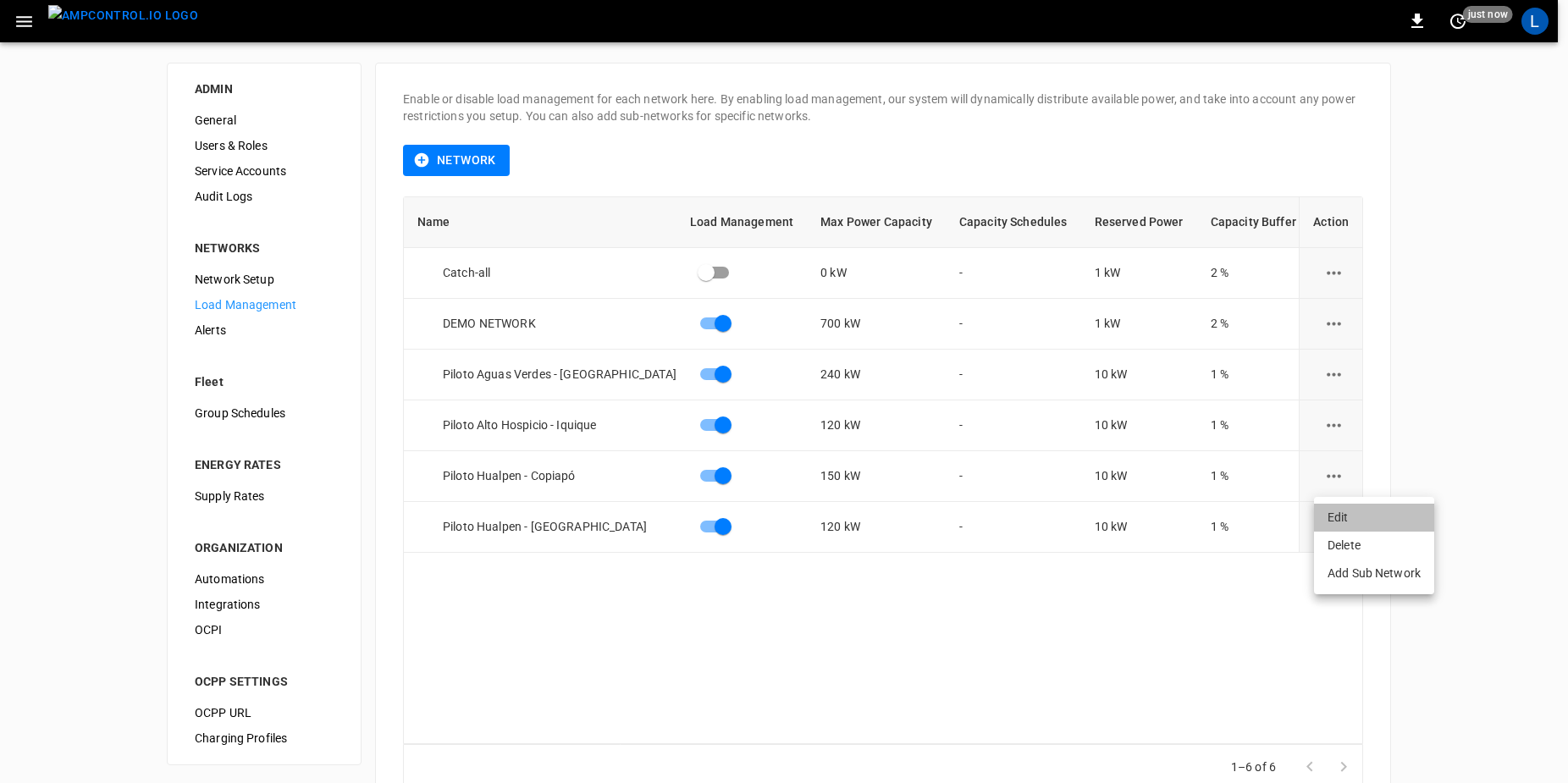
click at [1367, 513] on li "Edit" at bounding box center [1374, 518] width 120 height 28
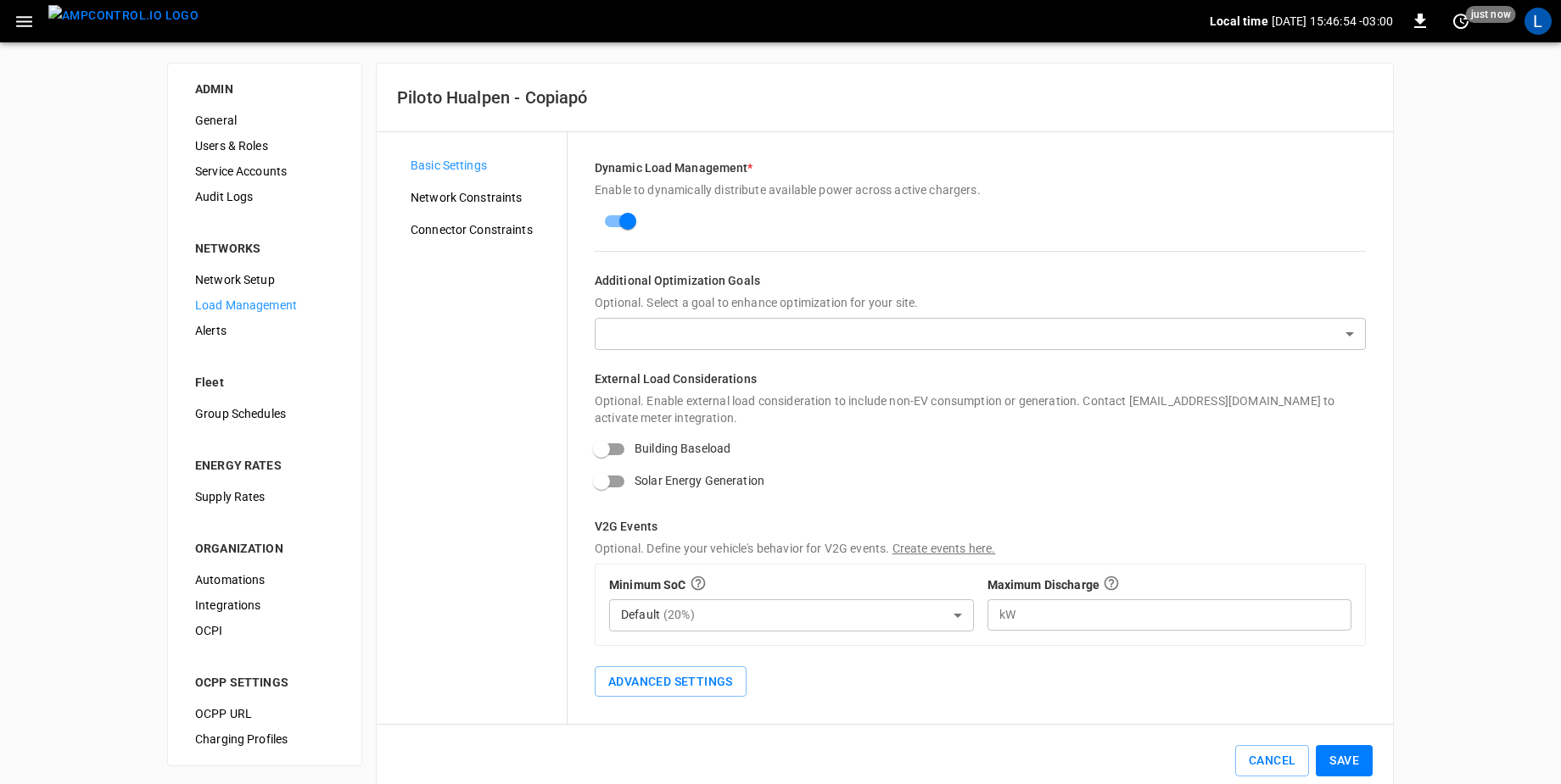
click at [480, 238] on div "Connector Constraints" at bounding box center [482, 229] width 170 height 25
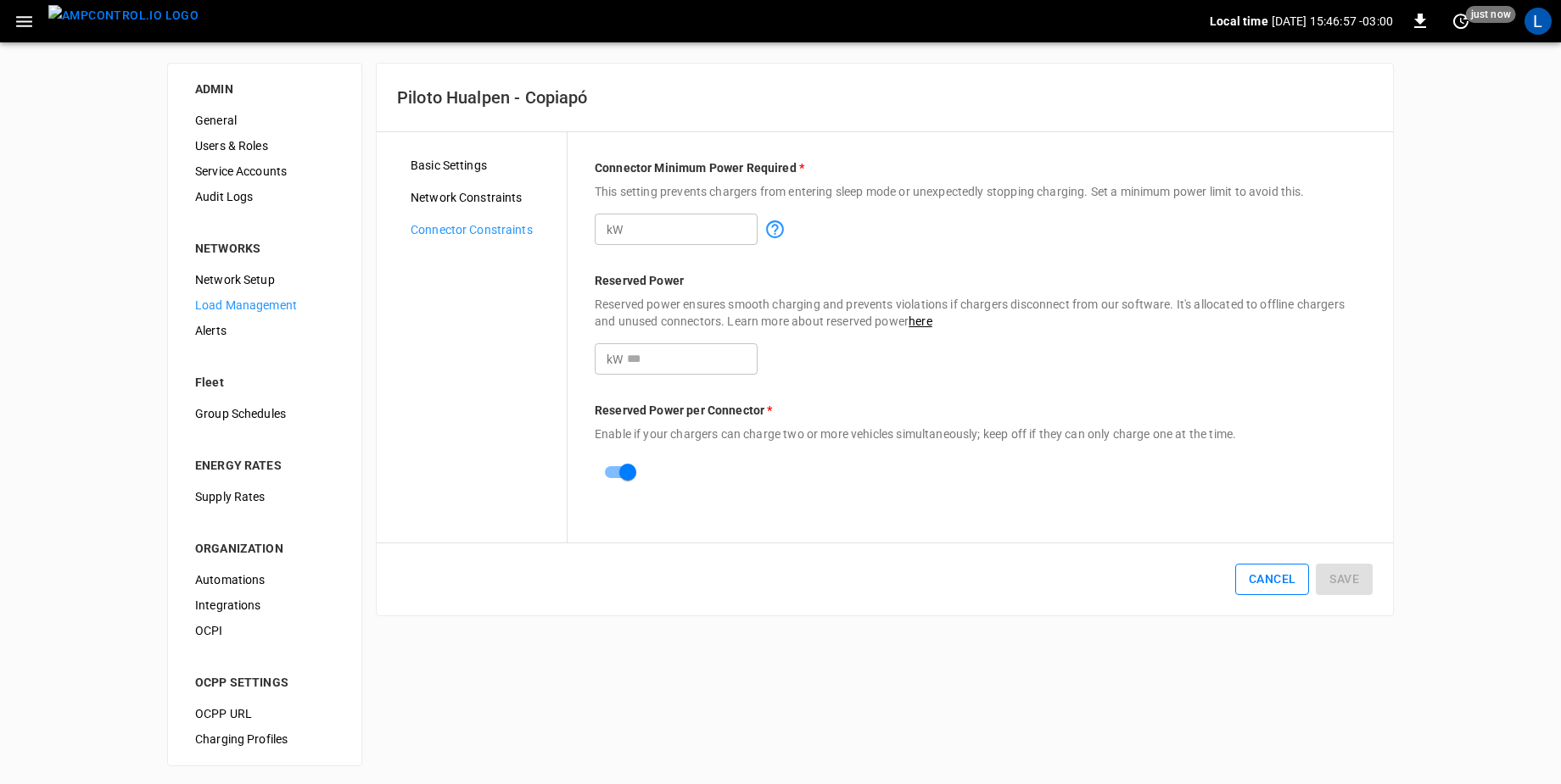
click at [1275, 582] on button "Cancel" at bounding box center [1272, 580] width 74 height 32
